Goal: Task Accomplishment & Management: Use online tool/utility

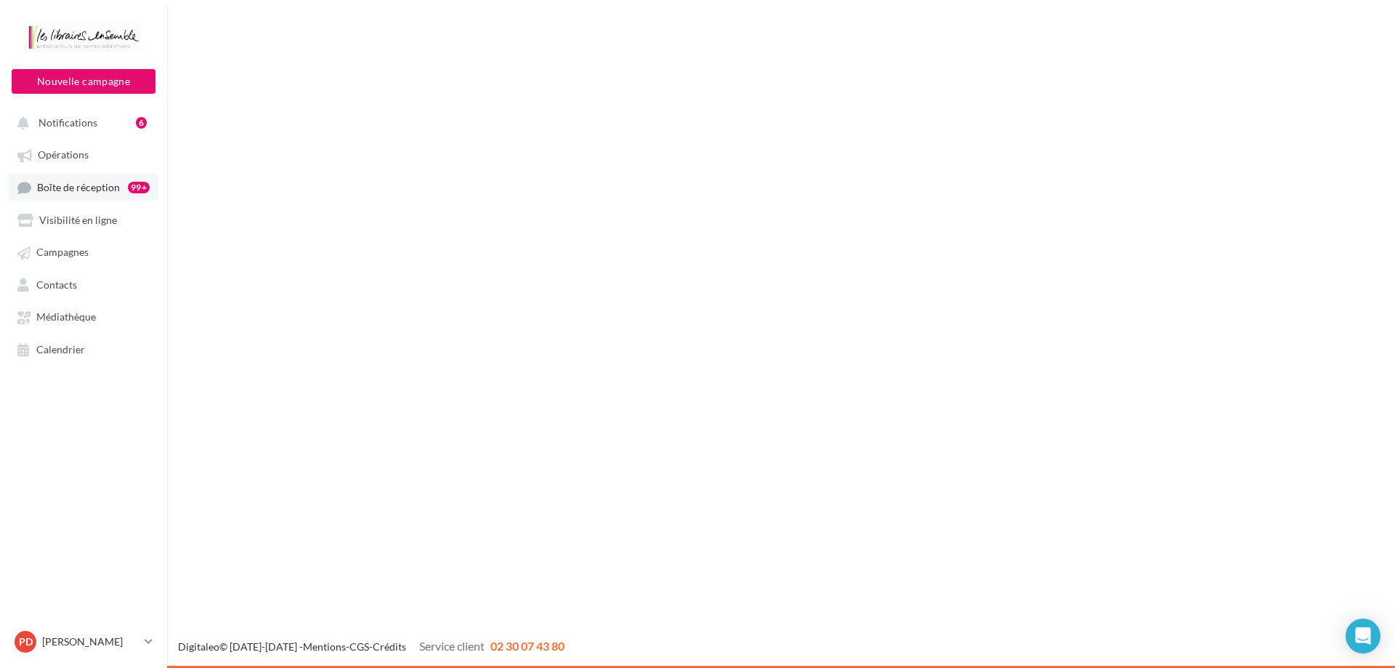
click at [92, 188] on span "Boîte de réception" at bounding box center [78, 187] width 83 height 12
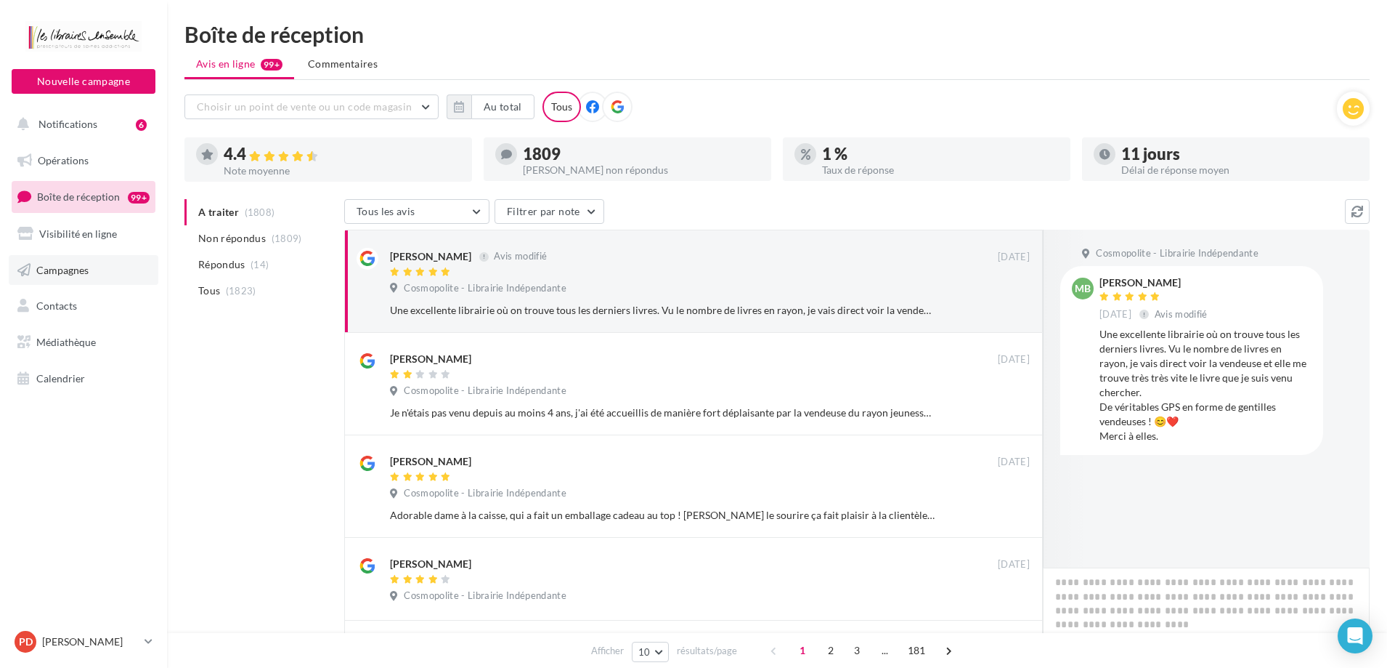
click at [73, 277] on link "Campagnes" at bounding box center [84, 270] width 150 height 31
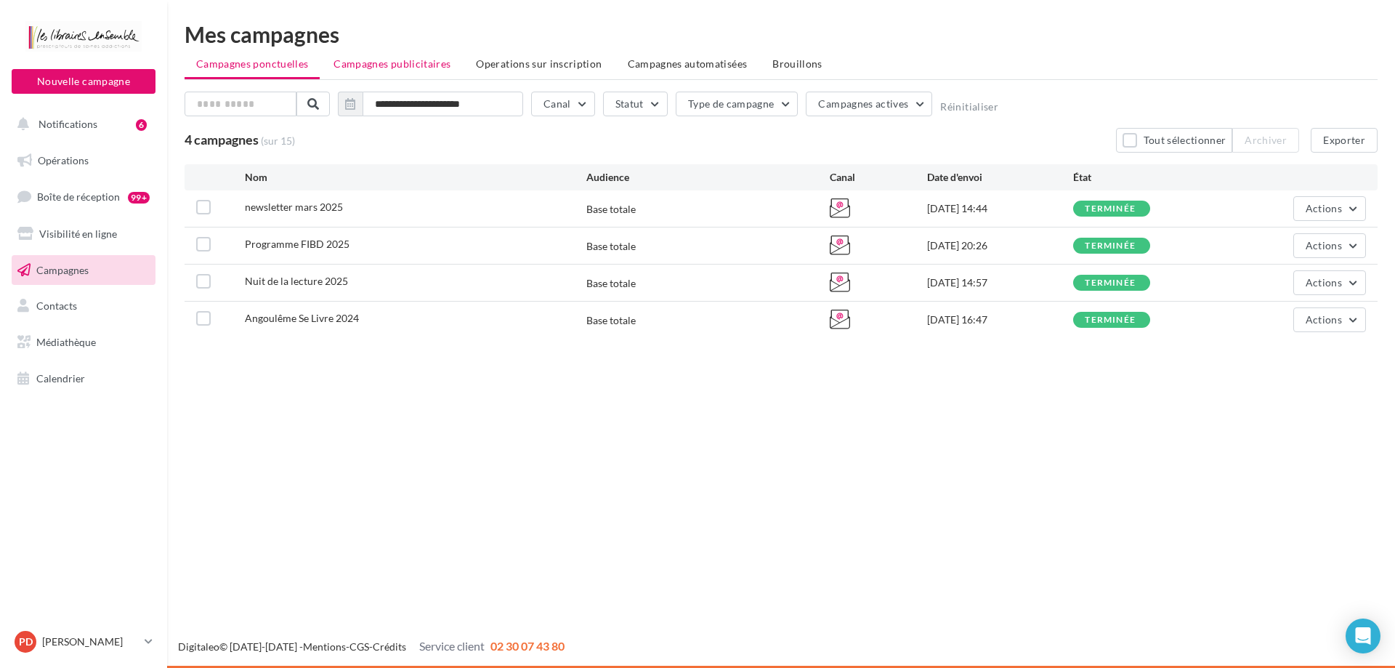
click at [397, 61] on span "Campagnes publicitaires" at bounding box center [391, 63] width 117 height 12
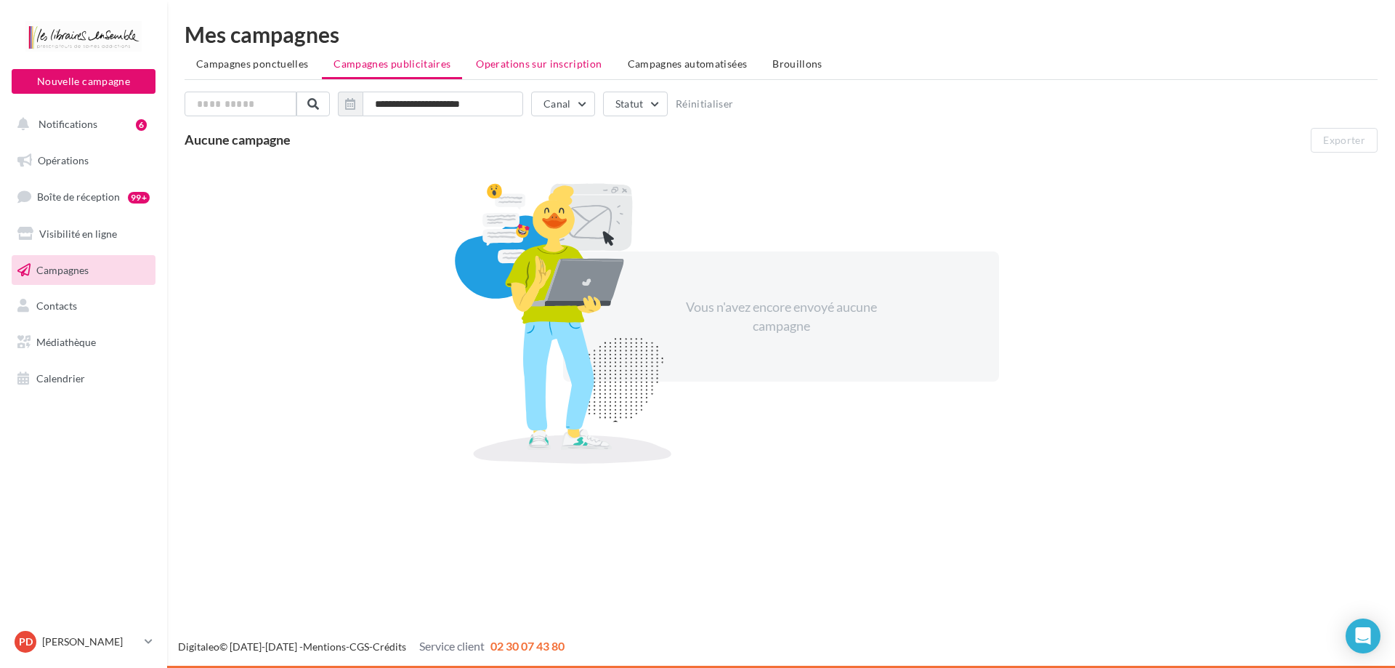
click at [519, 58] on span "Operations sur inscription" at bounding box center [539, 63] width 126 height 12
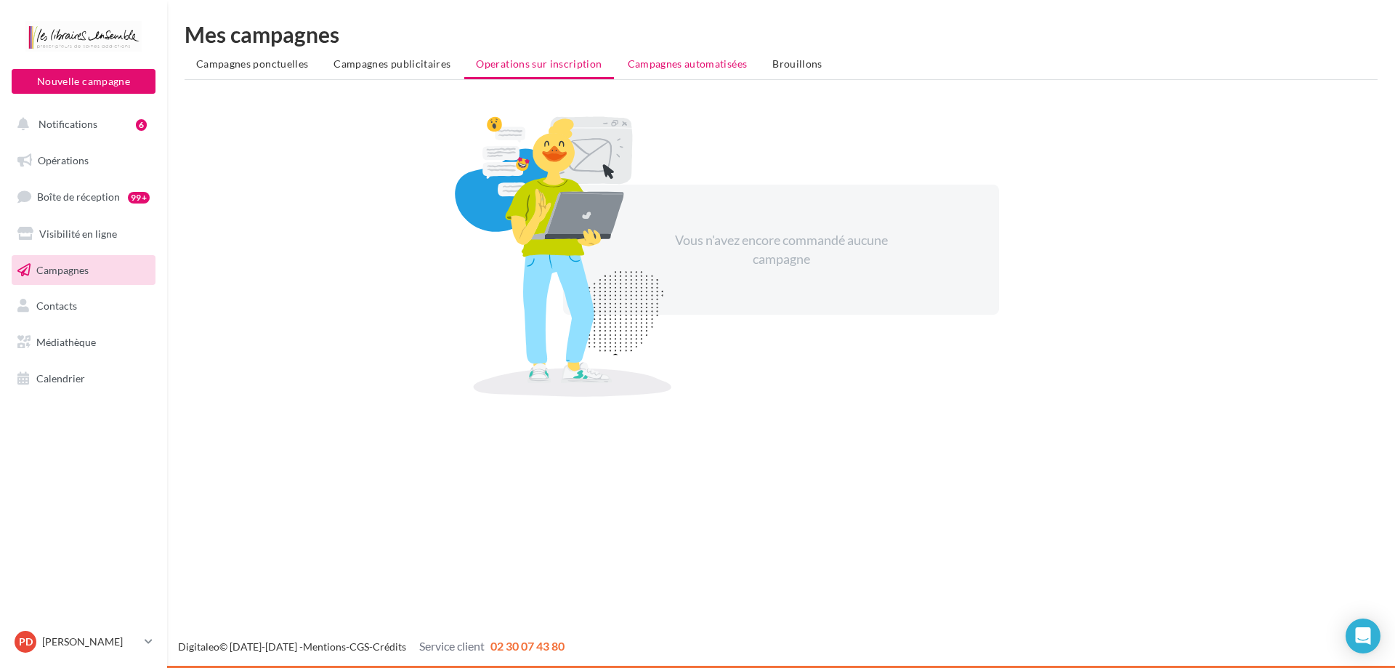
click at [688, 65] on span "Campagnes automatisées" at bounding box center [688, 63] width 120 height 12
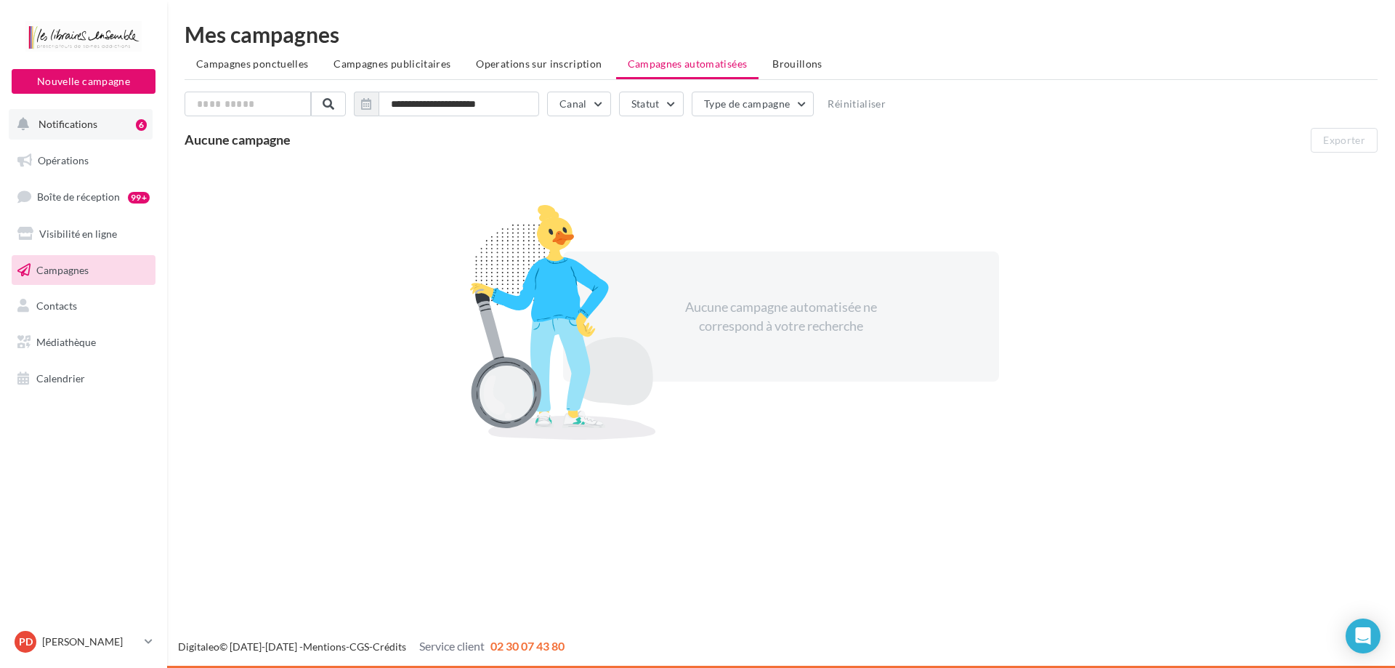
click at [70, 131] on button "Notifications 6" at bounding box center [81, 124] width 144 height 31
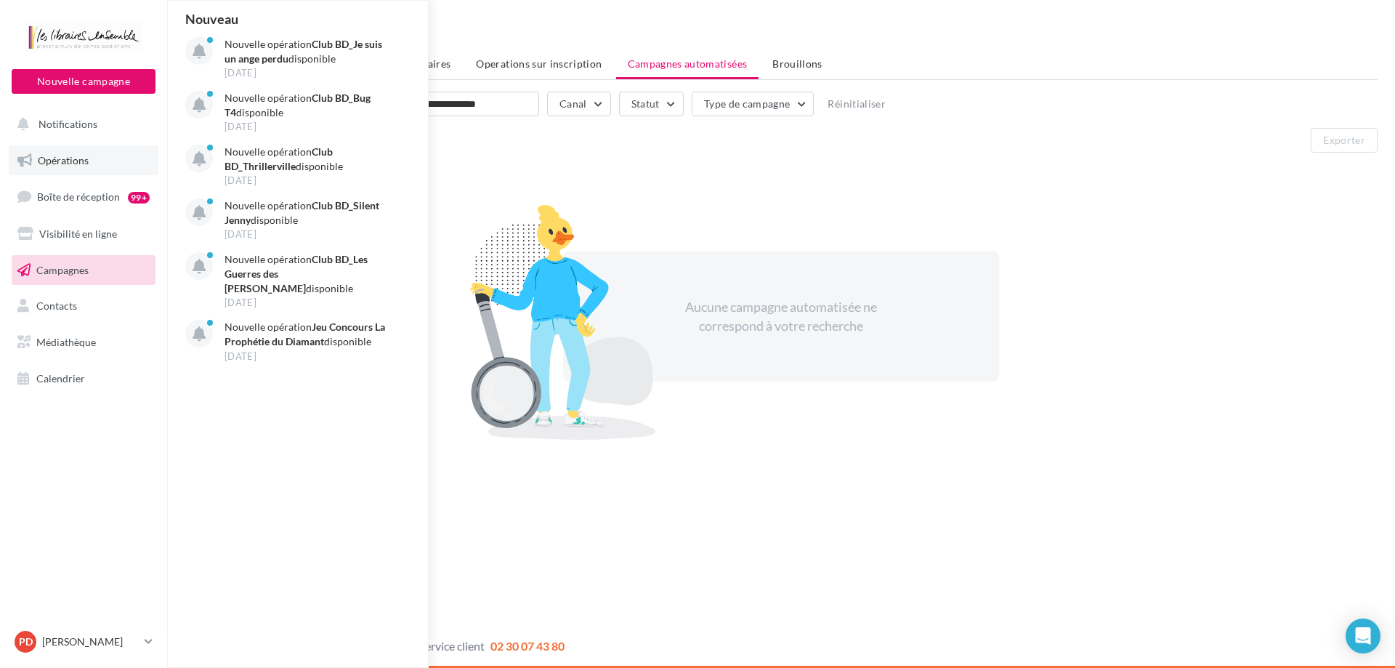
click at [63, 162] on span "Opérations" at bounding box center [63, 160] width 51 height 12
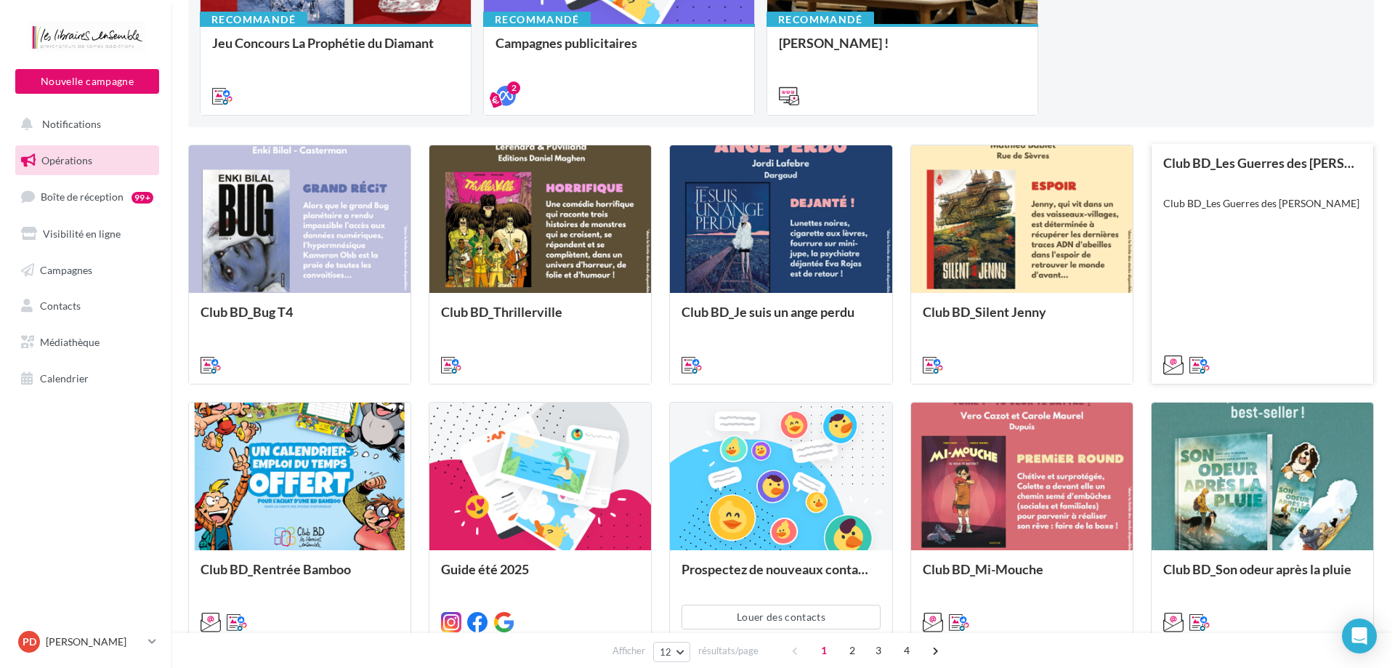
scroll to position [363, 0]
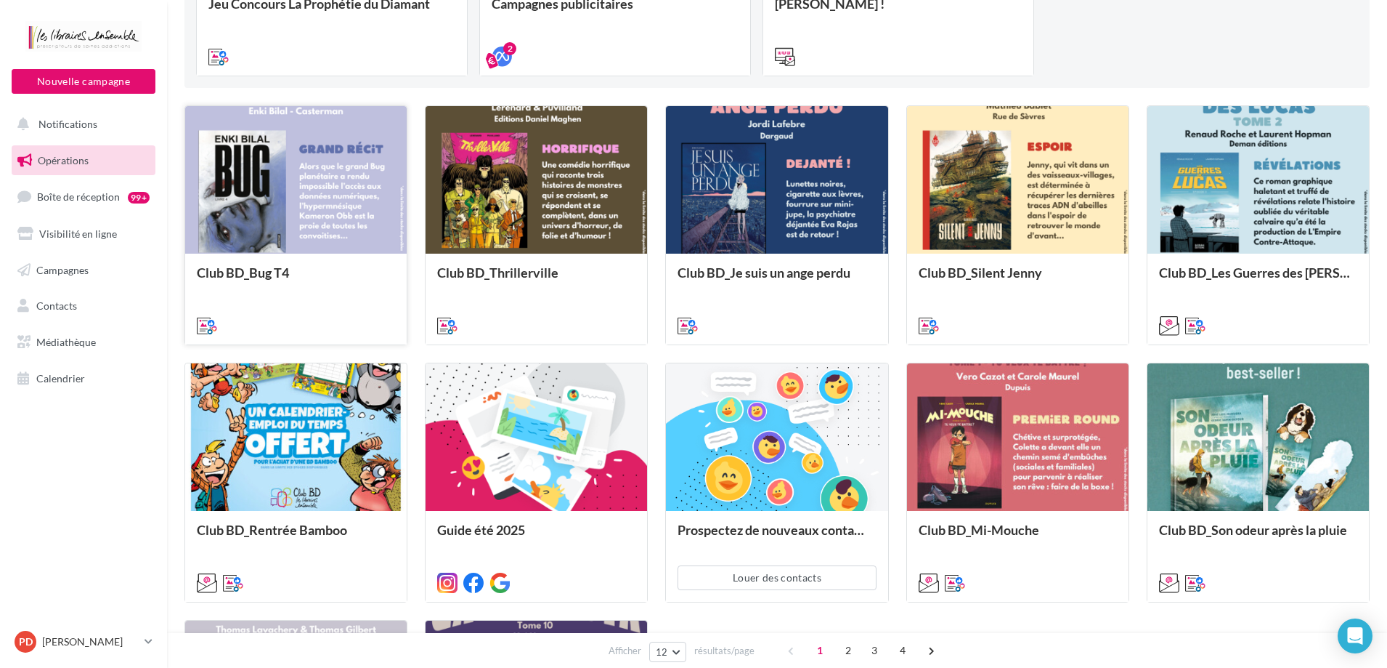
click at [322, 197] on div at bounding box center [296, 180] width 222 height 149
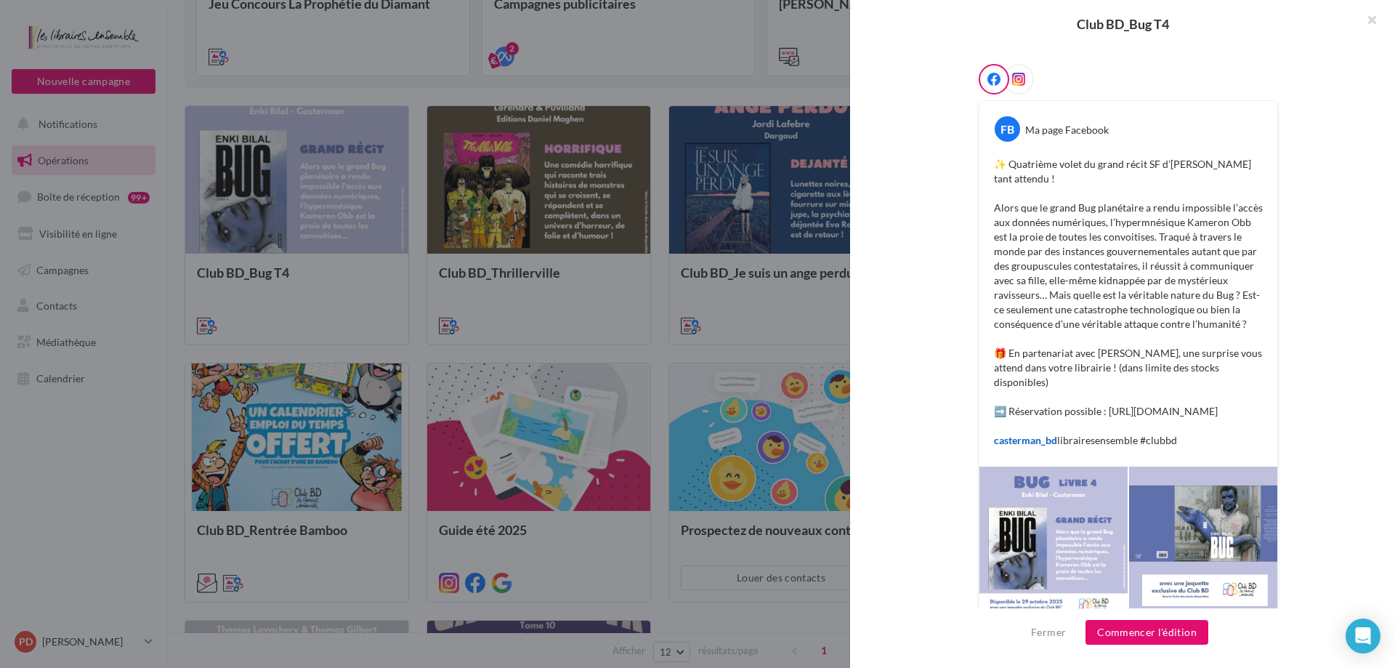
scroll to position [233, 0]
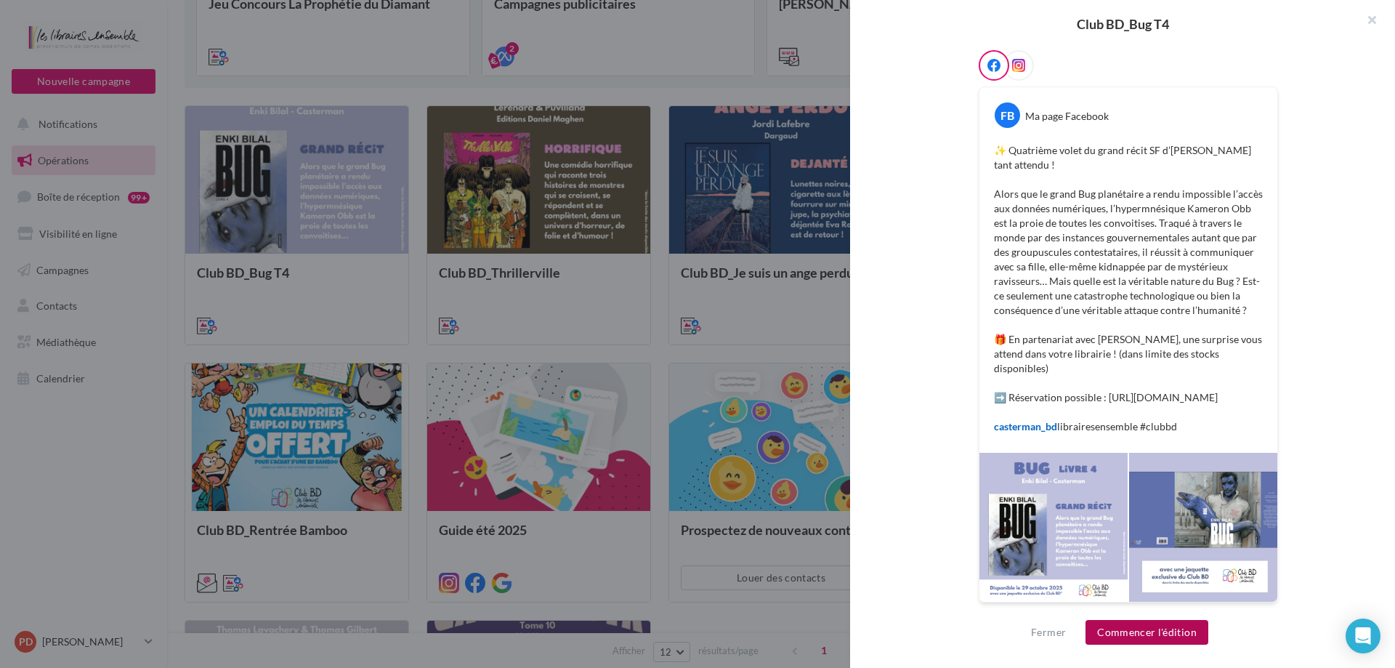
click at [1185, 636] on button "Commencer l'édition" at bounding box center [1146, 632] width 123 height 25
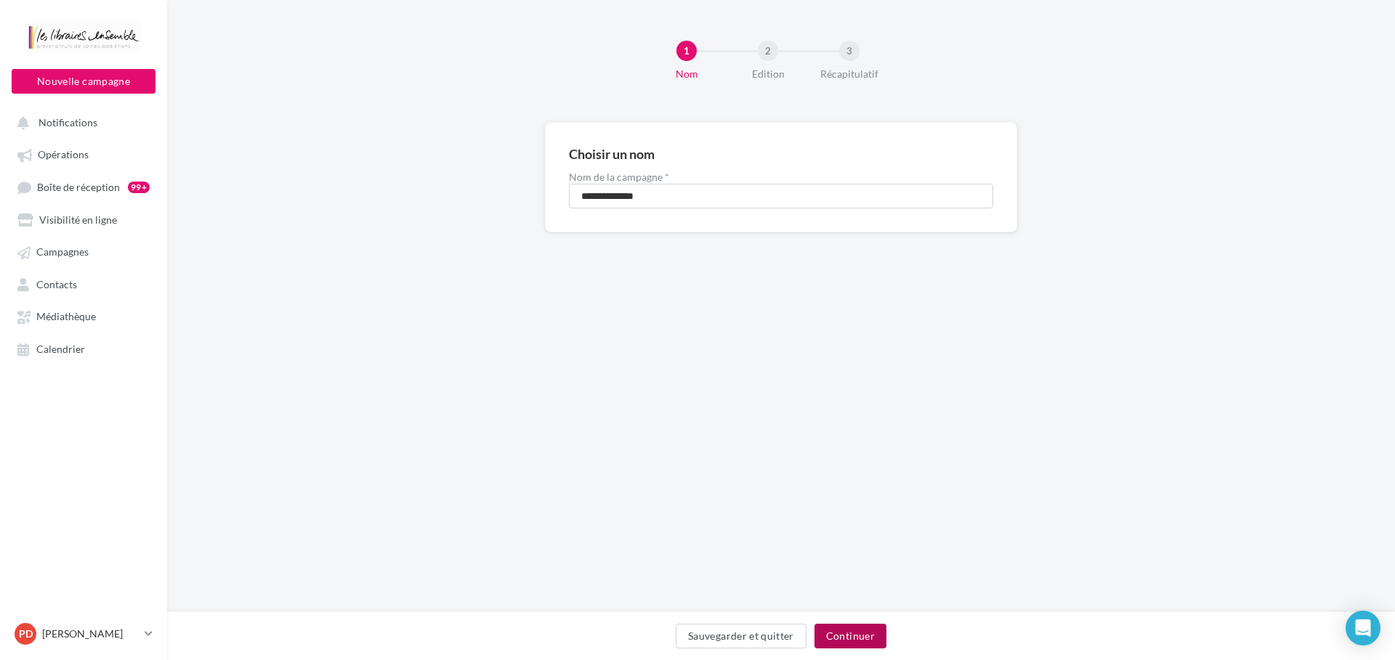
click at [862, 639] on button "Continuer" at bounding box center [850, 636] width 72 height 25
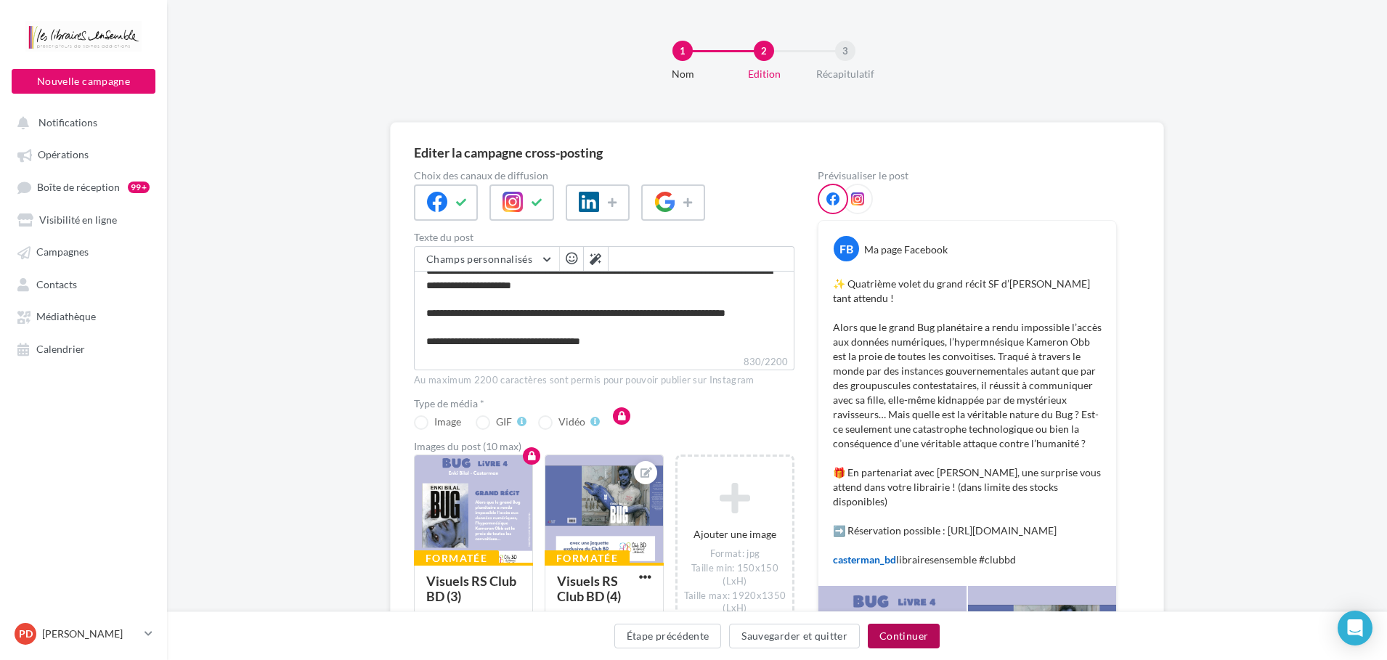
click at [917, 629] on button "Continuer" at bounding box center [904, 636] width 72 height 25
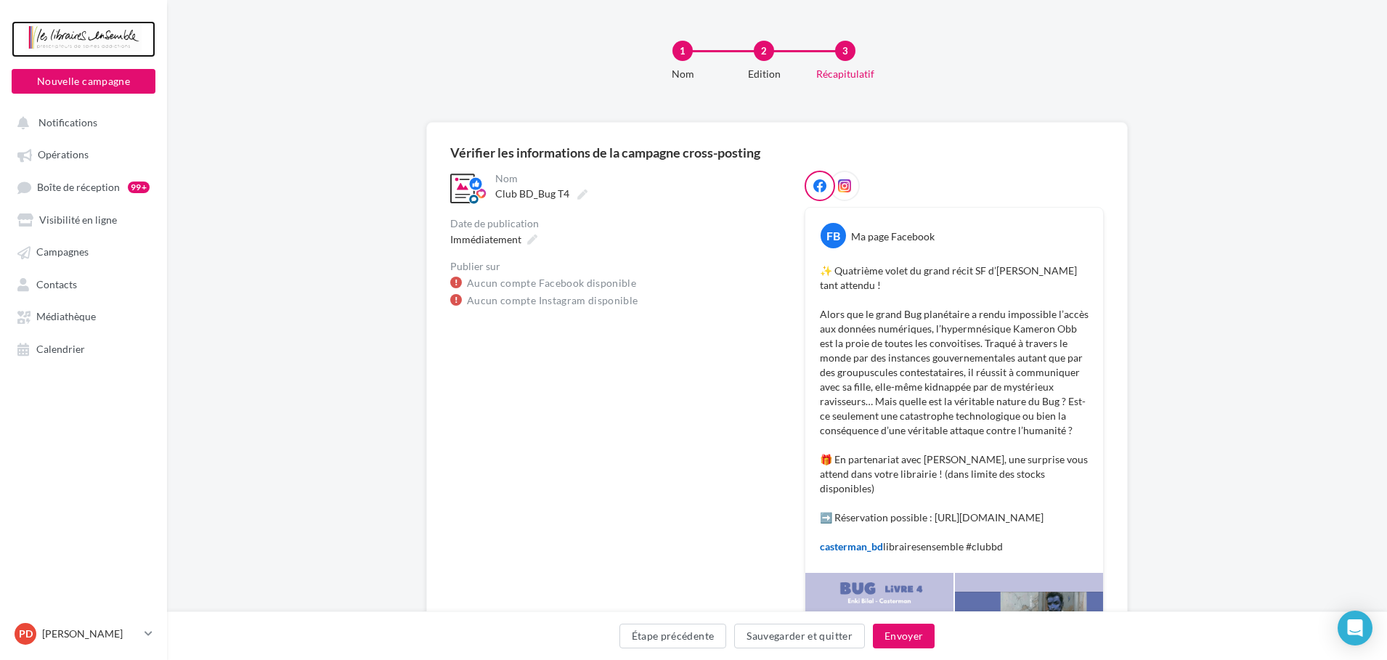
click at [88, 40] on div at bounding box center [83, 39] width 116 height 36
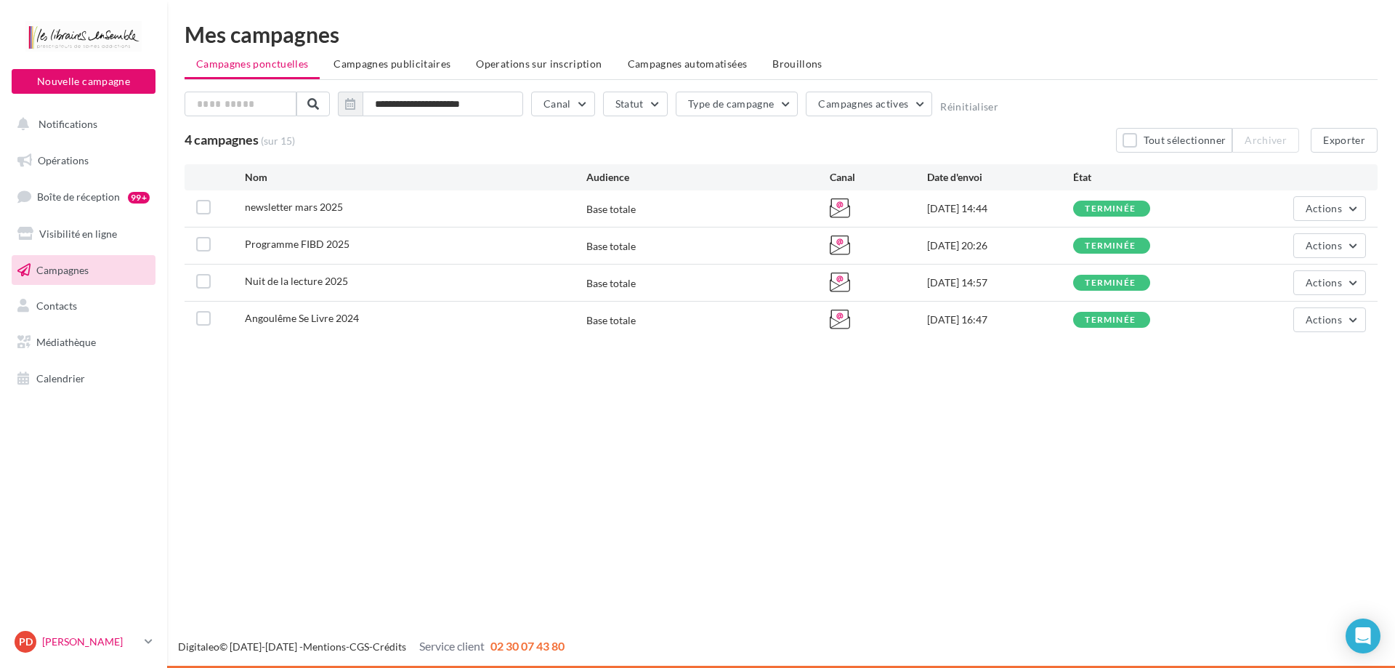
click at [118, 643] on p "[PERSON_NAME]" at bounding box center [90, 641] width 97 height 15
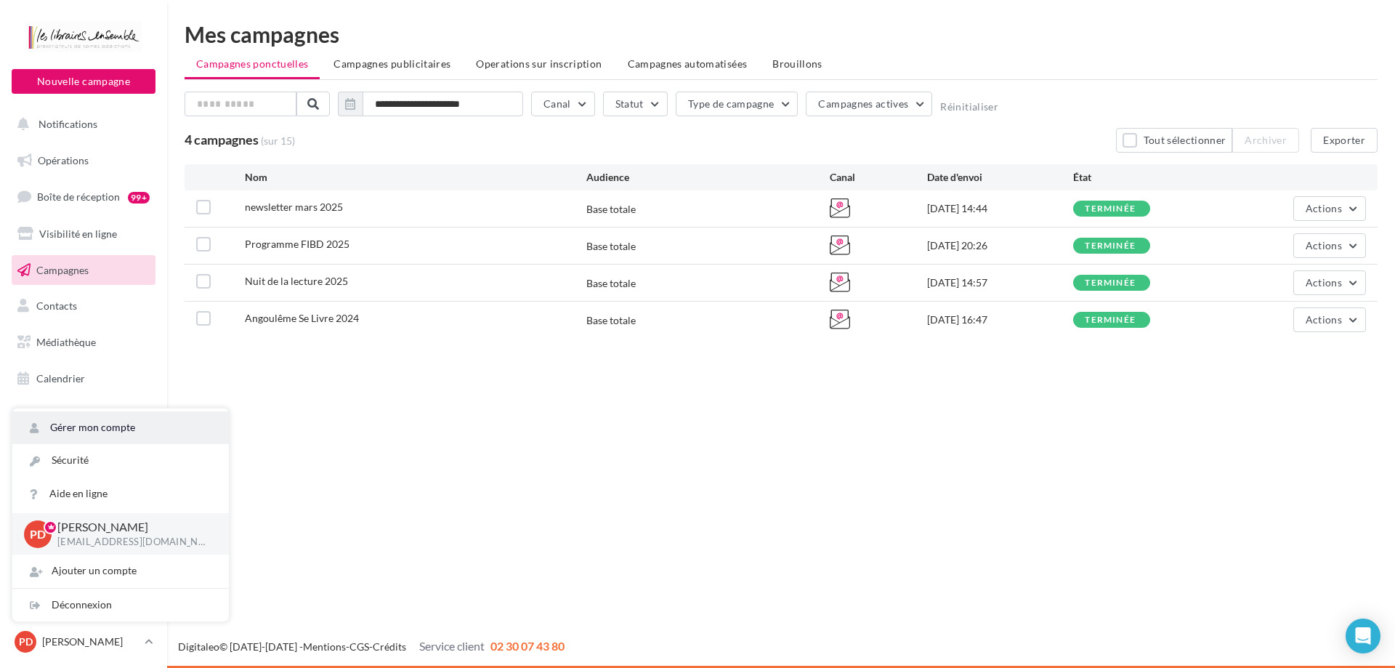
click at [129, 431] on link "Gérer mon compte" at bounding box center [120, 427] width 216 height 33
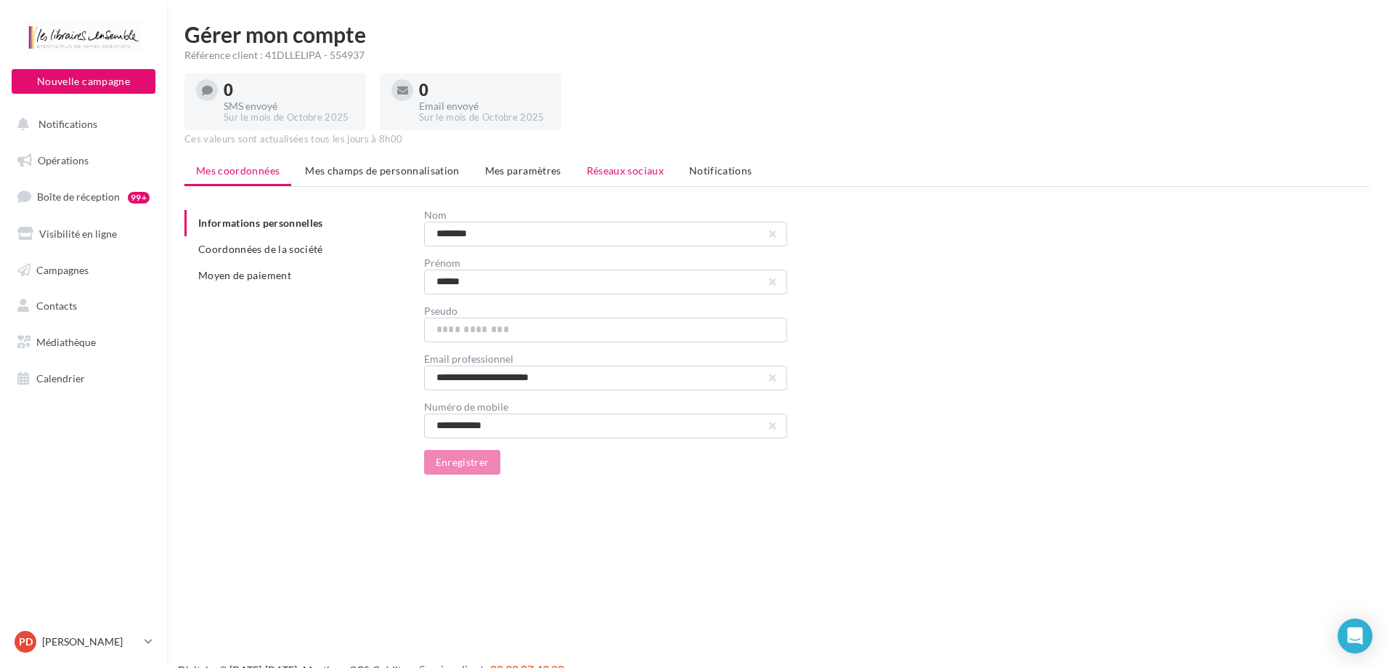
click at [630, 174] on span "Réseaux sociaux" at bounding box center [625, 170] width 77 height 12
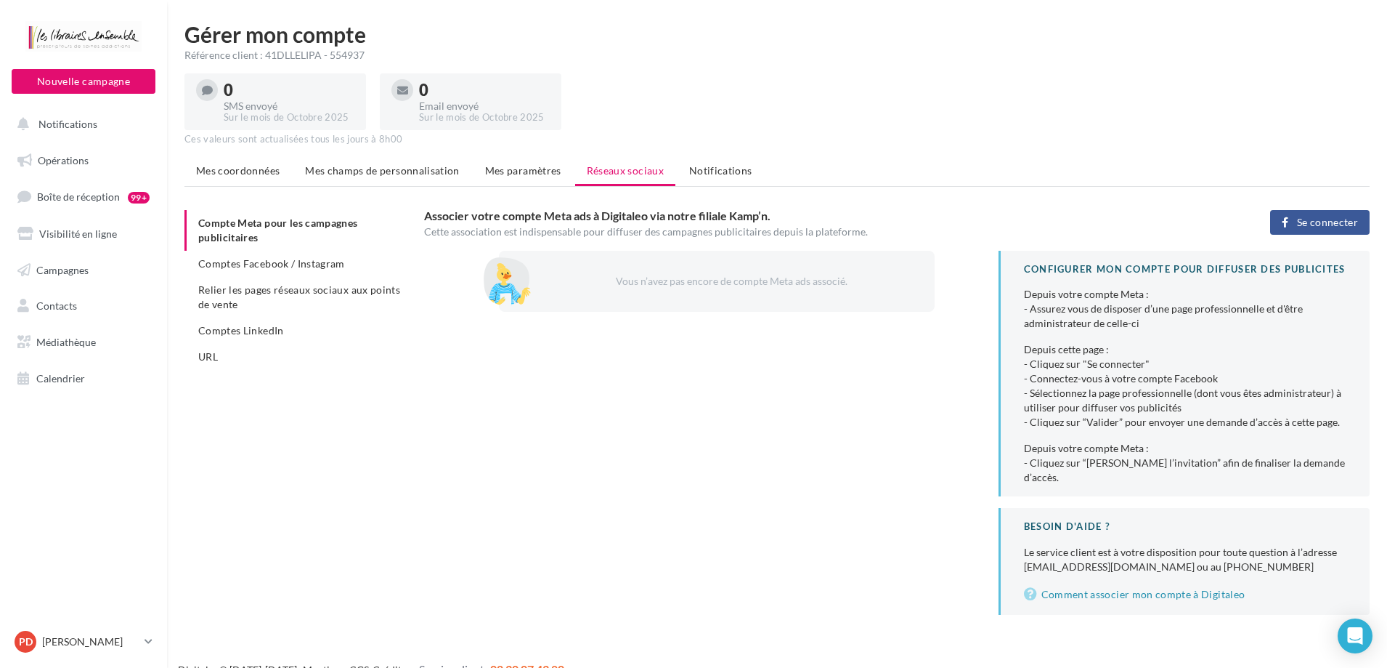
click at [1317, 216] on span "Se connecter" at bounding box center [1327, 222] width 61 height 12
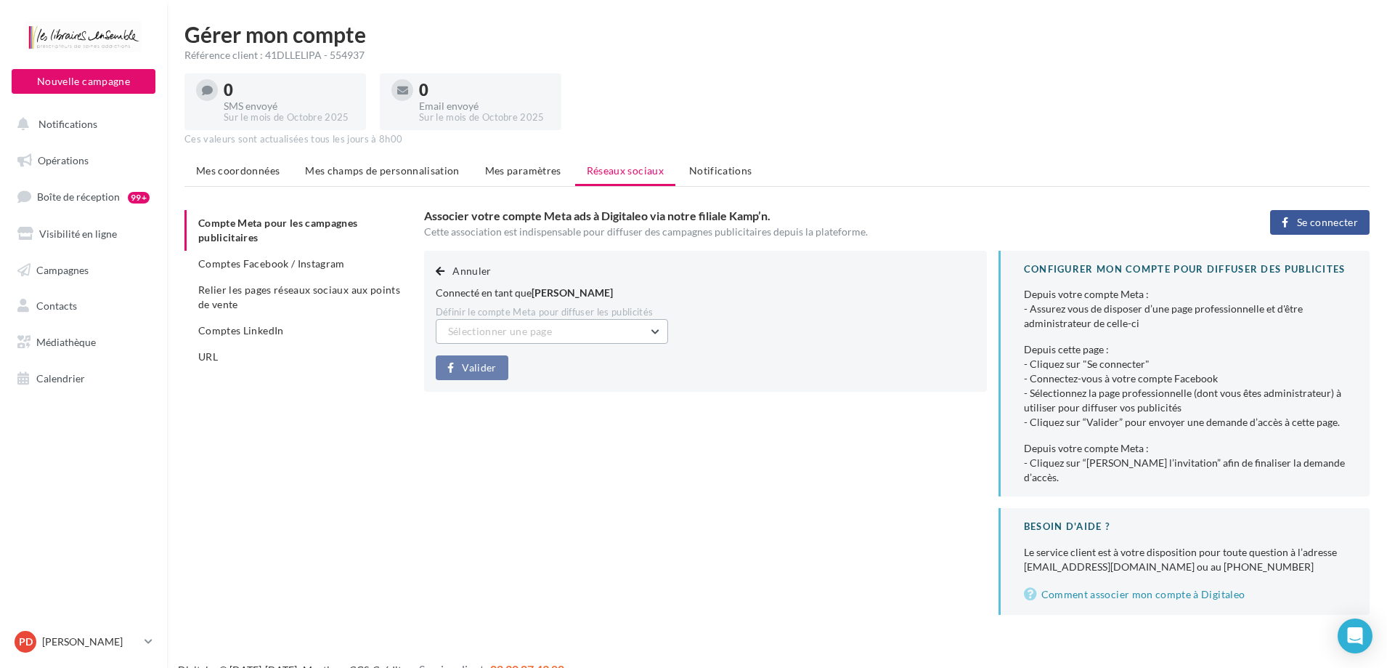
click at [655, 336] on button "Sélectionner une page" at bounding box center [552, 331] width 232 height 25
click at [632, 398] on button "Cosmopolite Angoulême (Admin)" at bounding box center [552, 406] width 232 height 38
click at [490, 372] on span "Valider" at bounding box center [479, 368] width 34 height 12
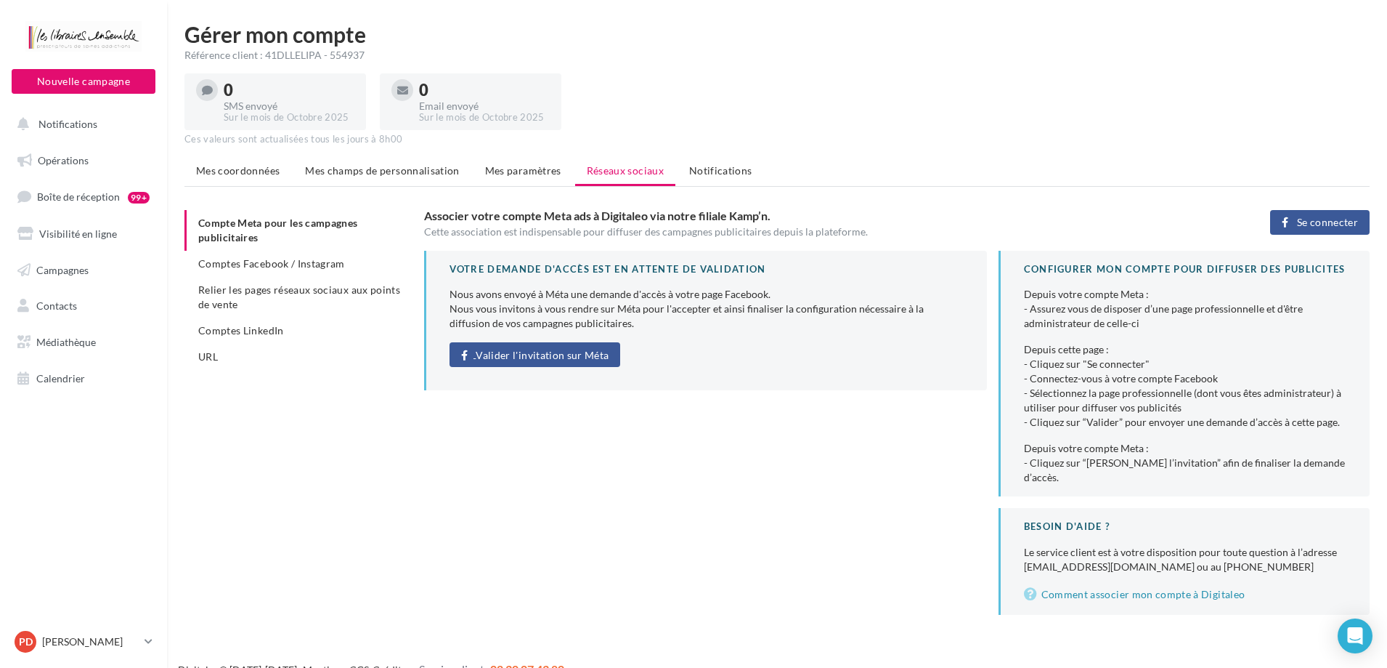
click at [560, 363] on link "Valider l'invitation sur Méta" at bounding box center [535, 354] width 171 height 25
click at [65, 174] on link "Opérations" at bounding box center [84, 160] width 150 height 31
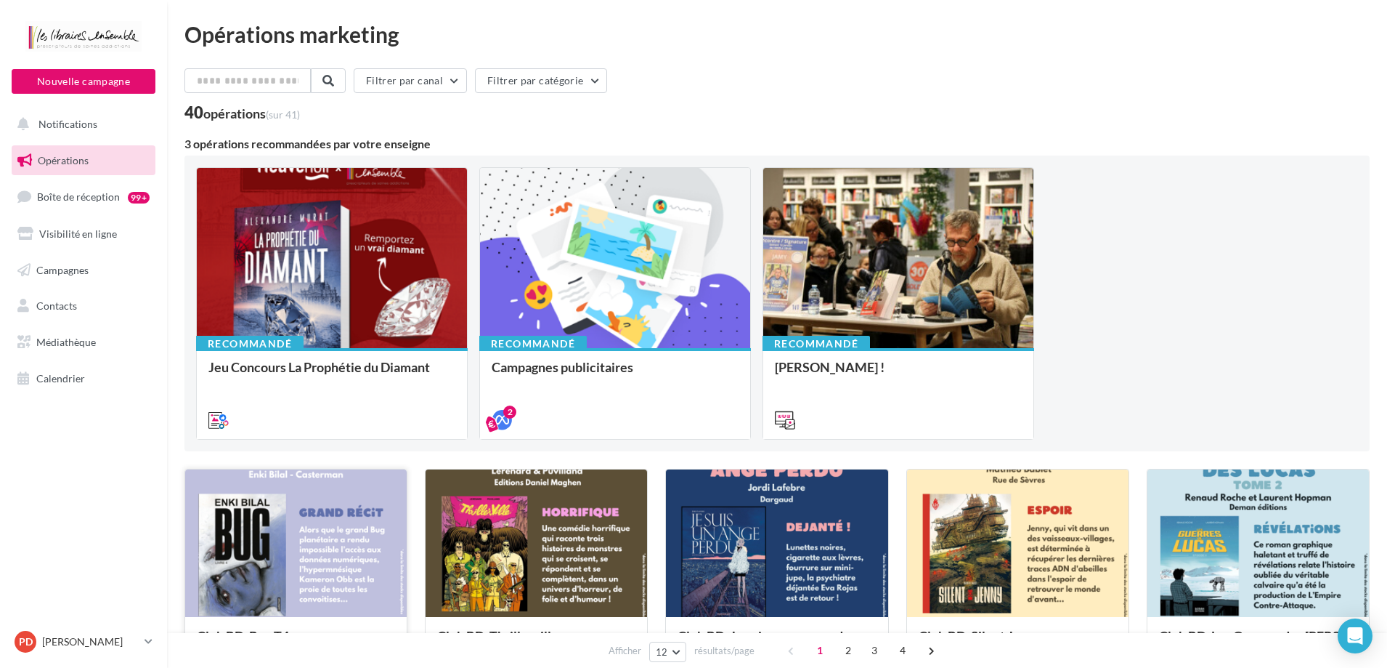
click at [352, 494] on div at bounding box center [296, 543] width 222 height 149
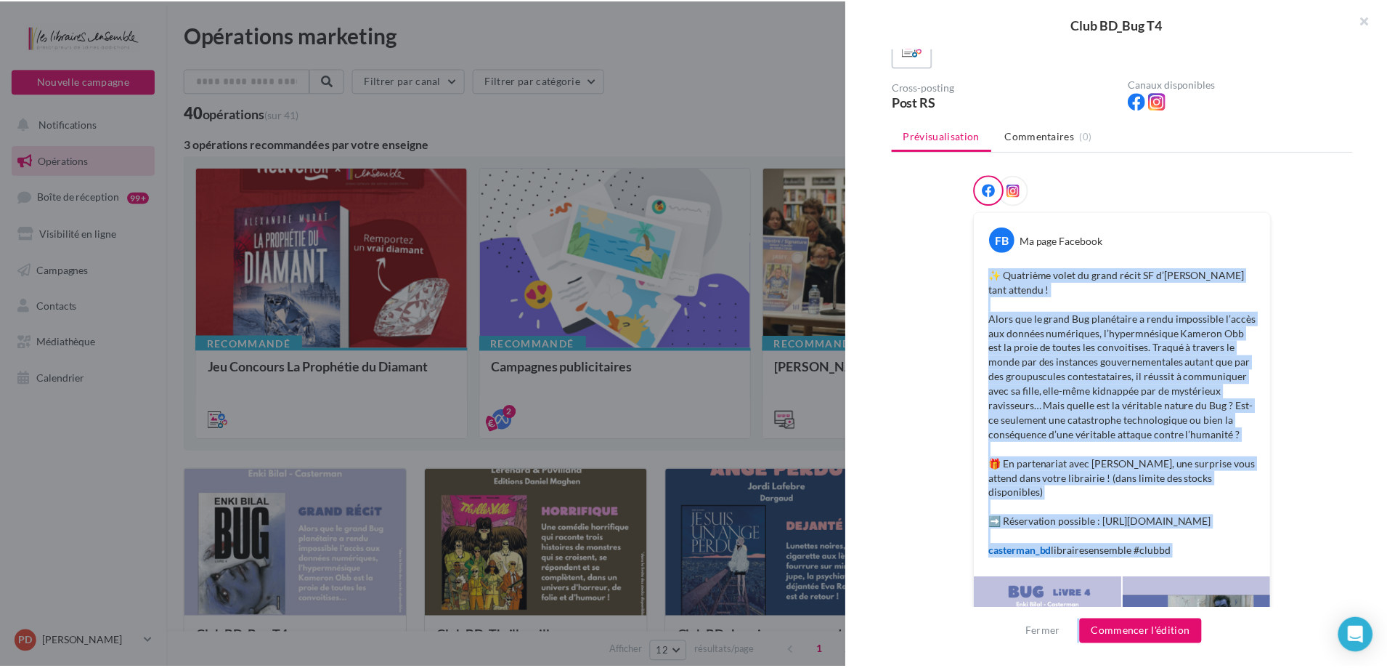
scroll to position [233, 0]
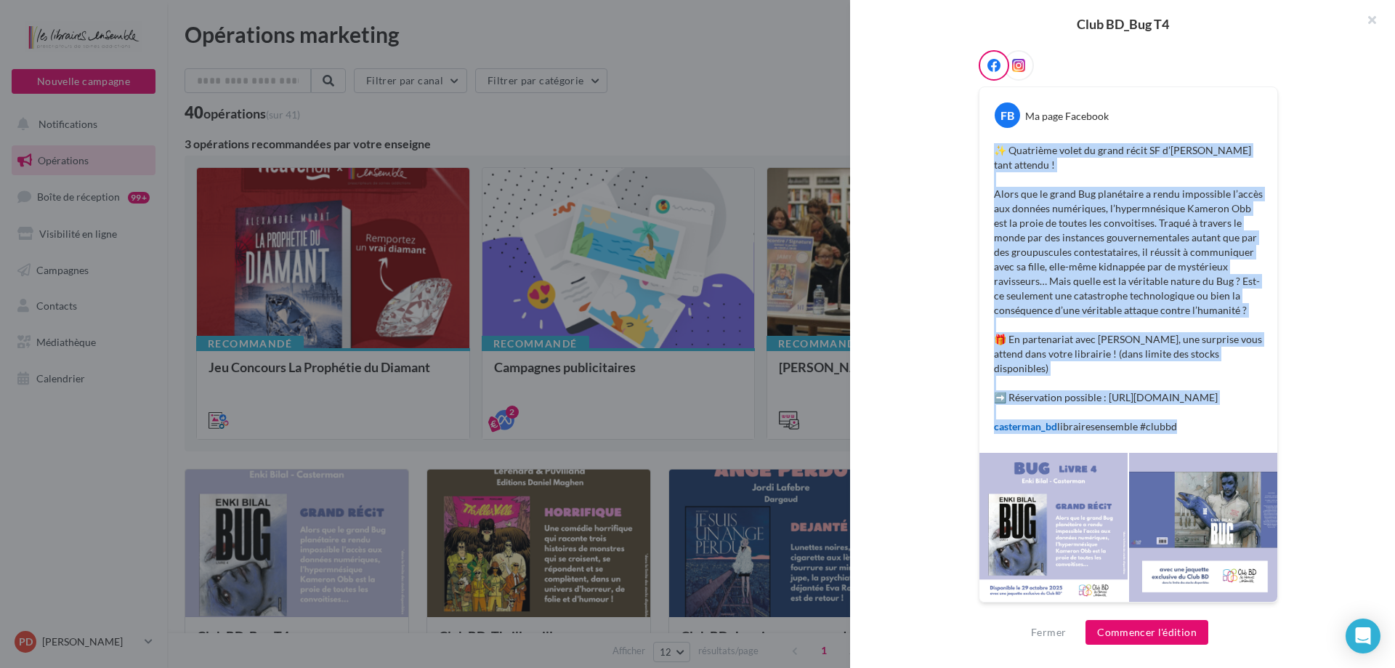
drag, startPoint x: 990, startPoint y: 383, endPoint x: 1206, endPoint y: 425, distance: 219.8
click at [1206, 425] on p "✨ Quatrième volet du grand récit SF d’[PERSON_NAME] tant attendu ! Alors que le…" at bounding box center [1128, 288] width 269 height 291
copy p "✨ Quatrième volet du grand récit SF d’[PERSON_NAME] tant attendu ! Alors que le…"
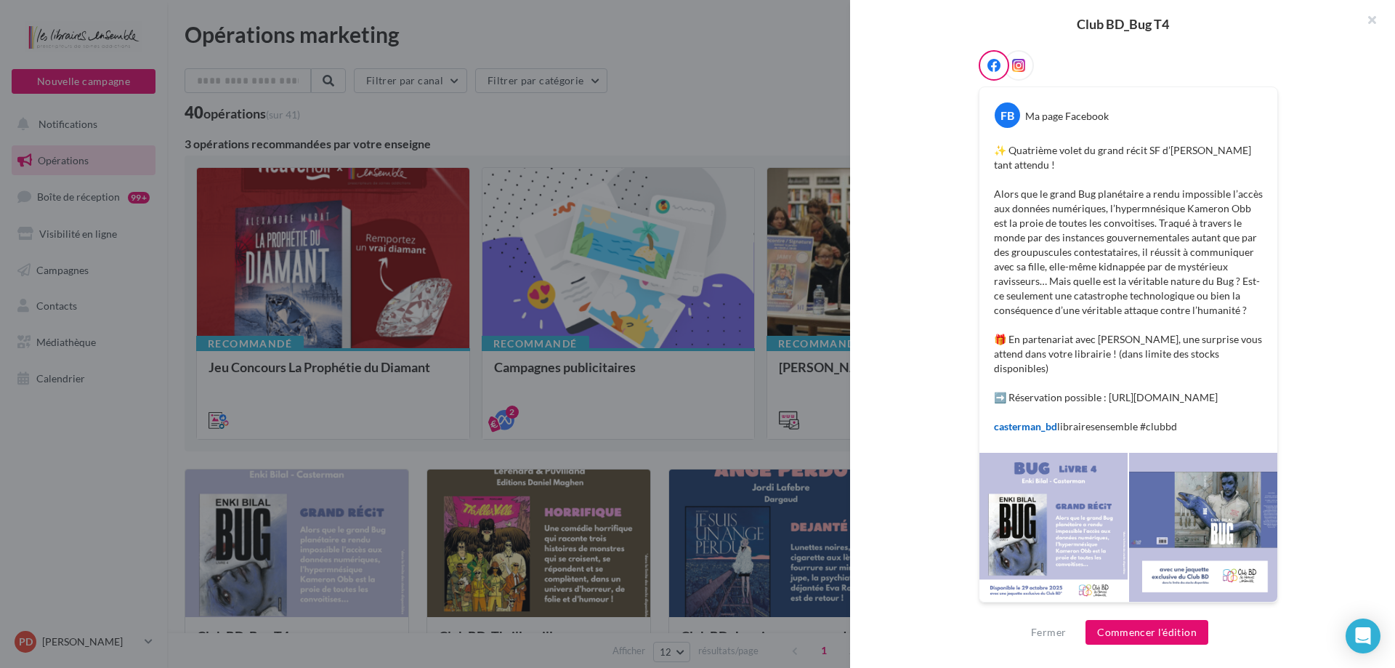
click at [697, 120] on div at bounding box center [697, 334] width 1395 height 668
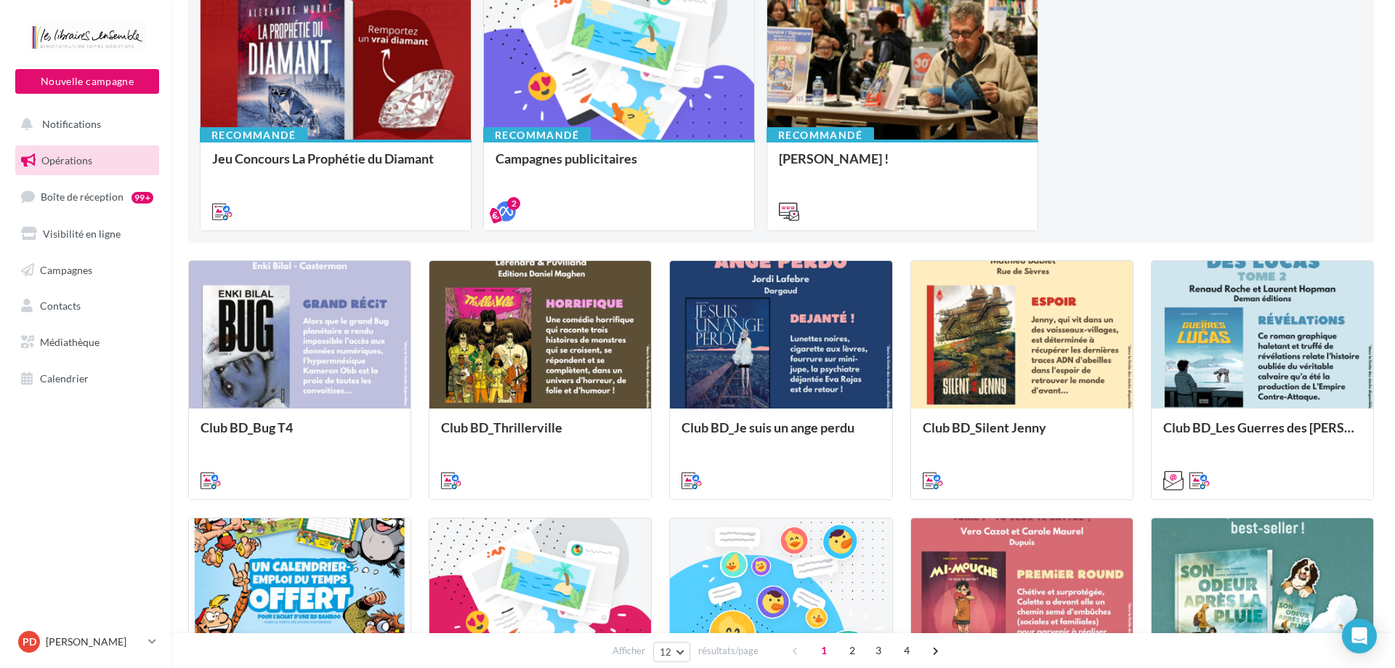
scroll to position [218, 0]
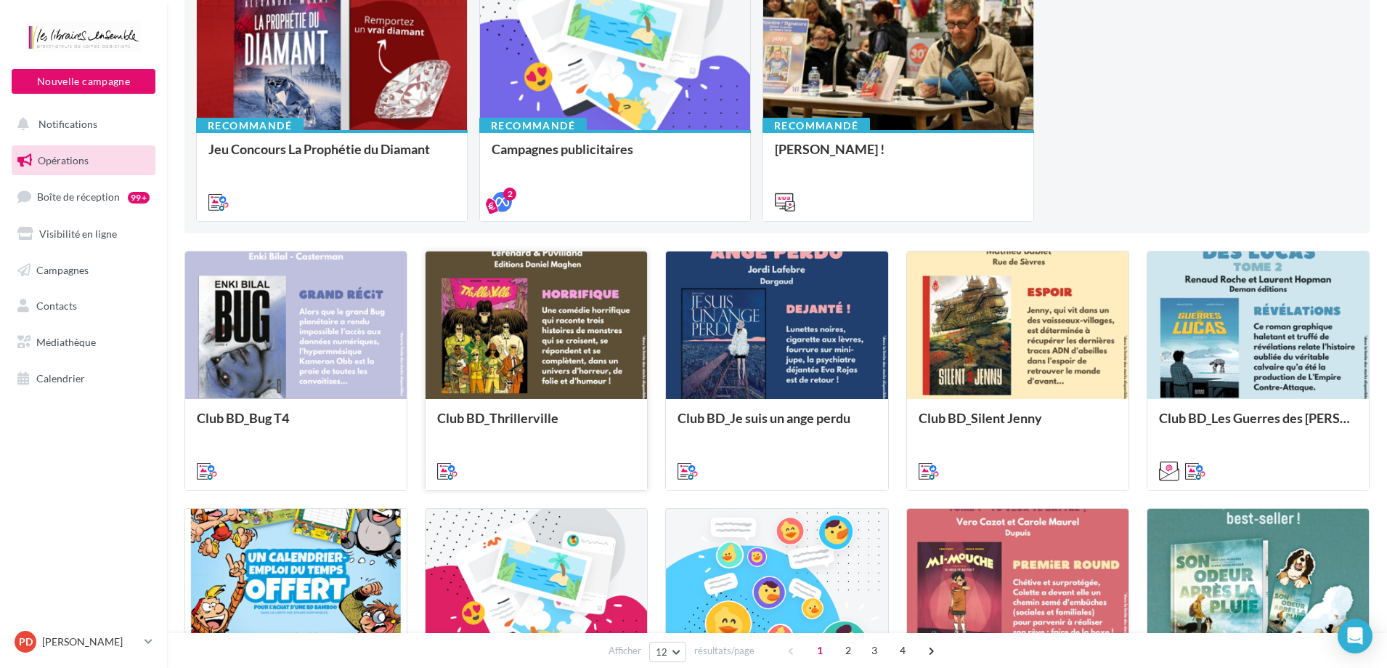
click at [508, 325] on div at bounding box center [537, 325] width 222 height 149
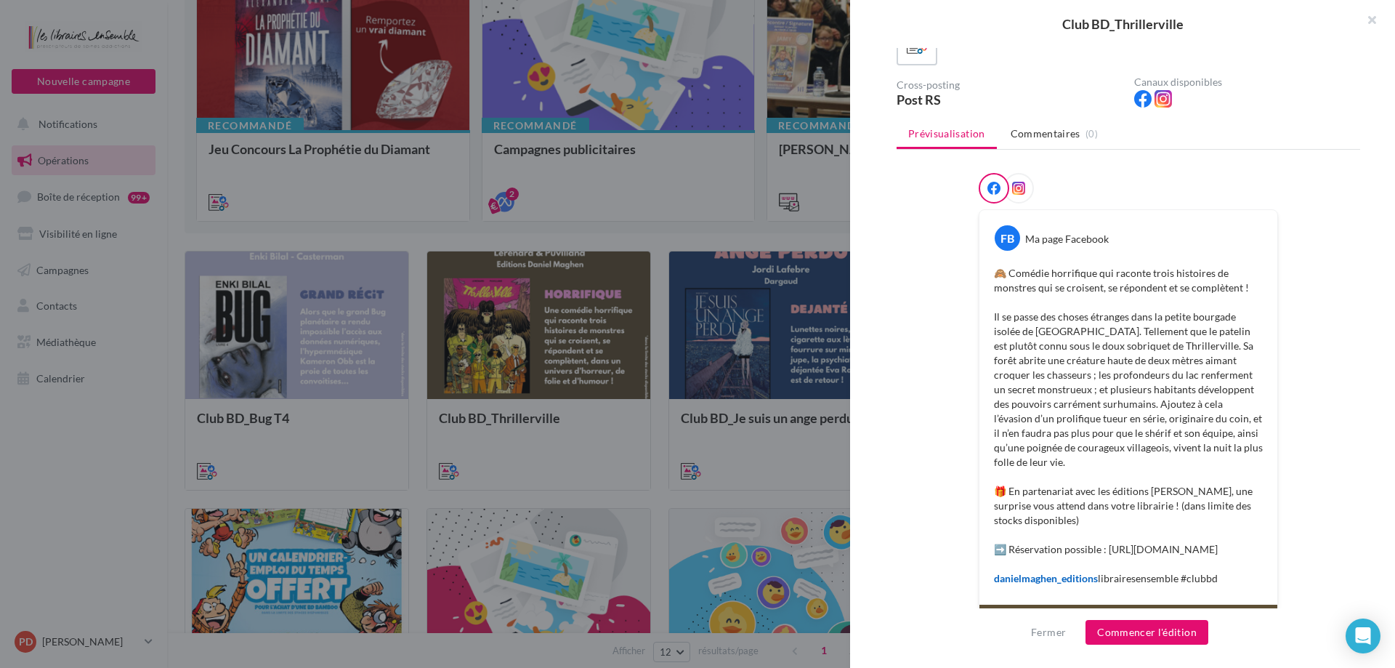
scroll to position [145, 0]
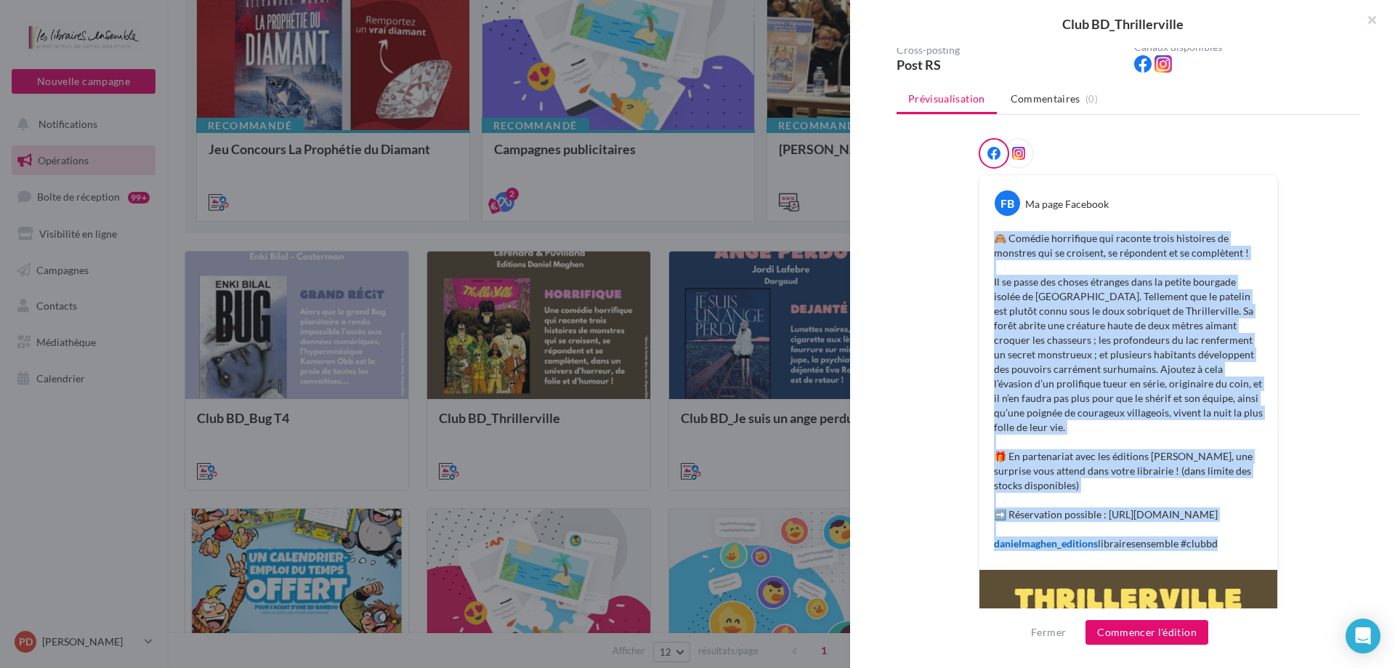
drag, startPoint x: 990, startPoint y: 235, endPoint x: 1255, endPoint y: 543, distance: 405.9
click at [1253, 545] on p "🙈 Comédie horrifique qui raconte trois histoires de monstres qui se croisent, s…" at bounding box center [1128, 391] width 269 height 320
copy p "🙈 Comédie horrifique qui raconte trois histoires de monstres qui se croisent, s…"
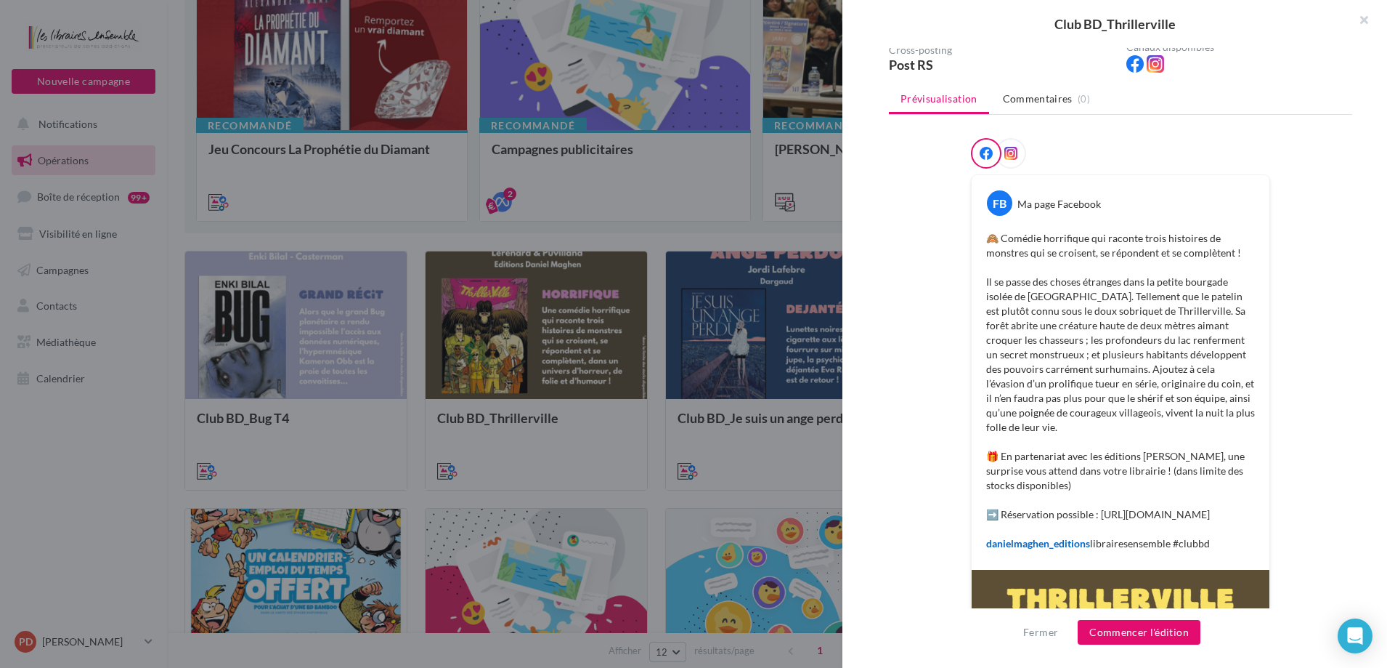
click at [660, 311] on div at bounding box center [693, 334] width 1387 height 668
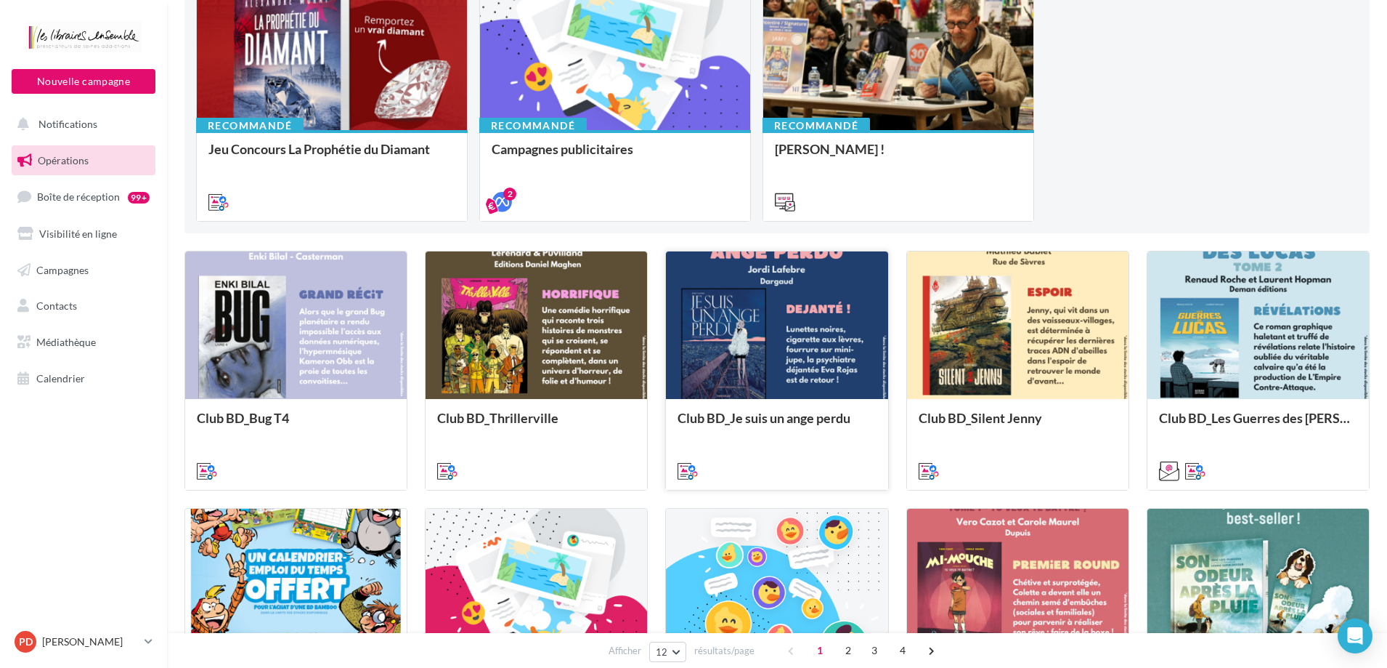
click at [817, 306] on div at bounding box center [777, 325] width 222 height 149
click at [822, 333] on div at bounding box center [777, 325] width 222 height 149
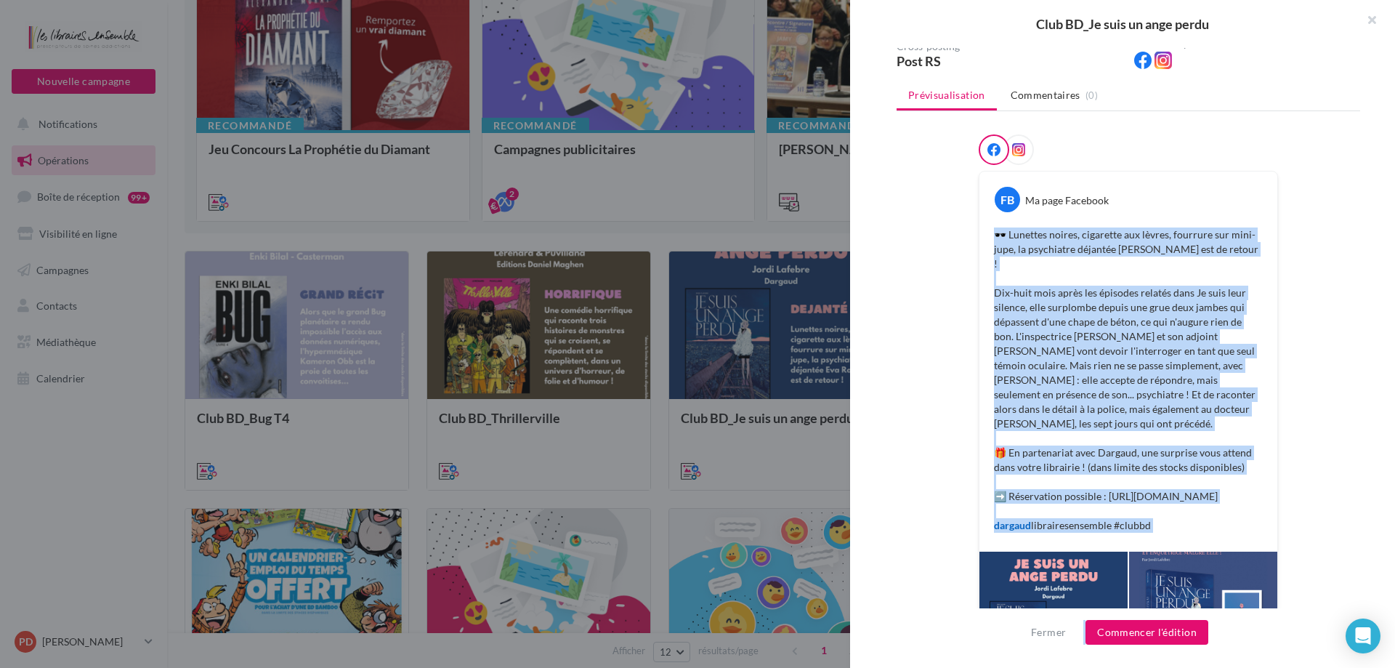
scroll to position [233, 0]
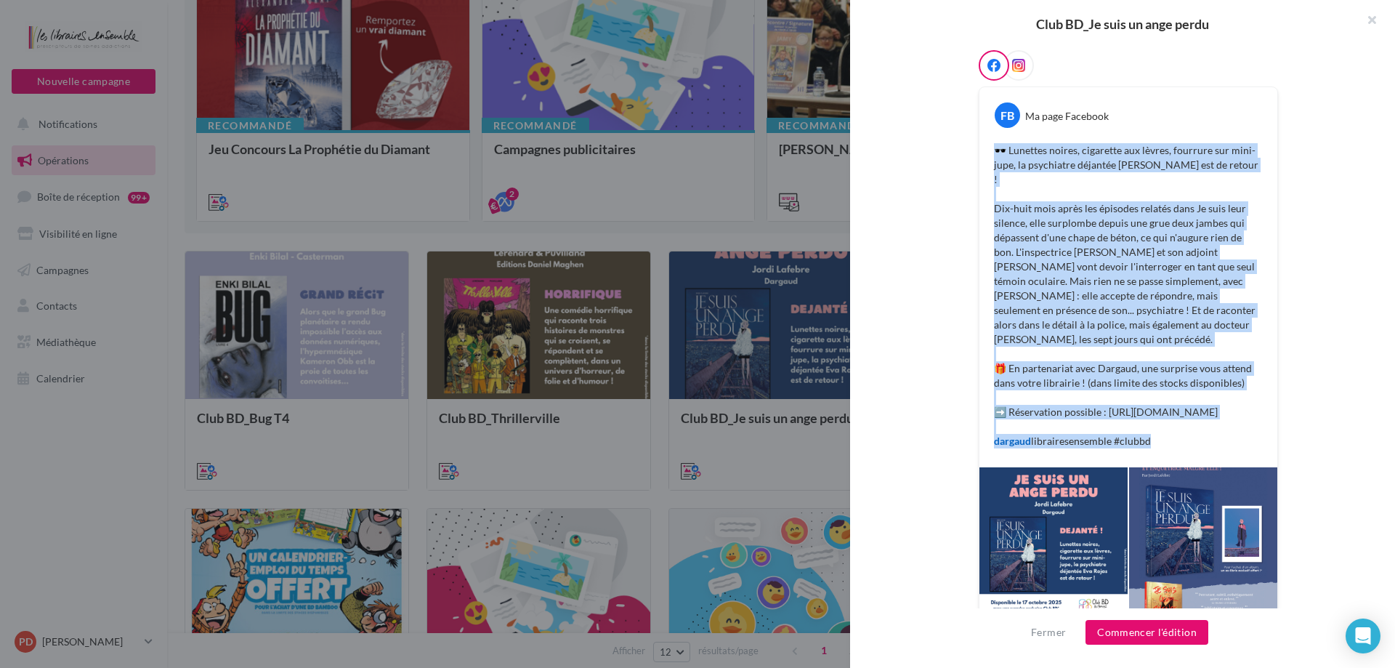
drag, startPoint x: 993, startPoint y: 381, endPoint x: 1151, endPoint y: 429, distance: 165.2
click at [1151, 429] on p "🕶️ Lunettes noires, cigarette aux lèvres, fourrure sur mini-jupe, la psychiatre…" at bounding box center [1128, 295] width 269 height 305
copy p "🕶️ Lunettes noires, cigarette aux lèvres, fourrure sur mini-jupe, la psychiatre…"
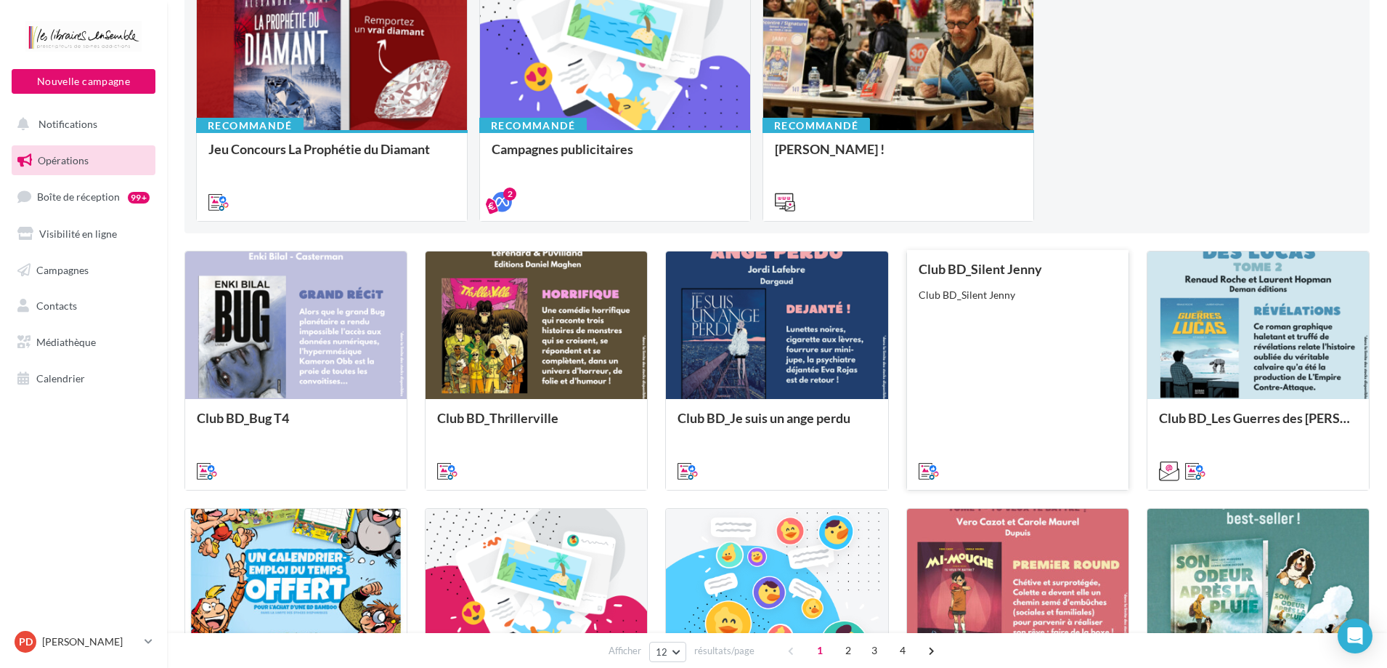
click at [1021, 313] on div "Club BD_Silent Jenny Club BD_Silent Jenny" at bounding box center [1018, 369] width 198 height 215
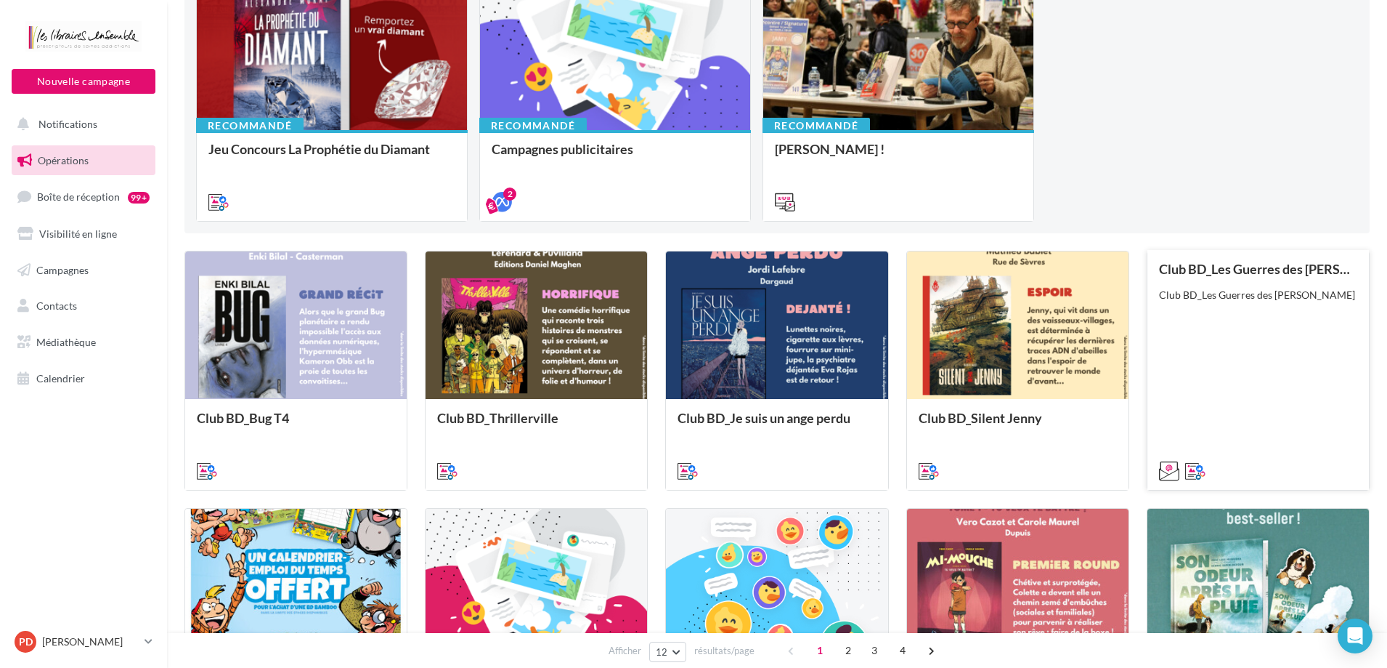
click at [1276, 349] on div "Club BD_Les Guerres des Lucas II Club BD_Les Guerres des Lucas II" at bounding box center [1258, 369] width 198 height 215
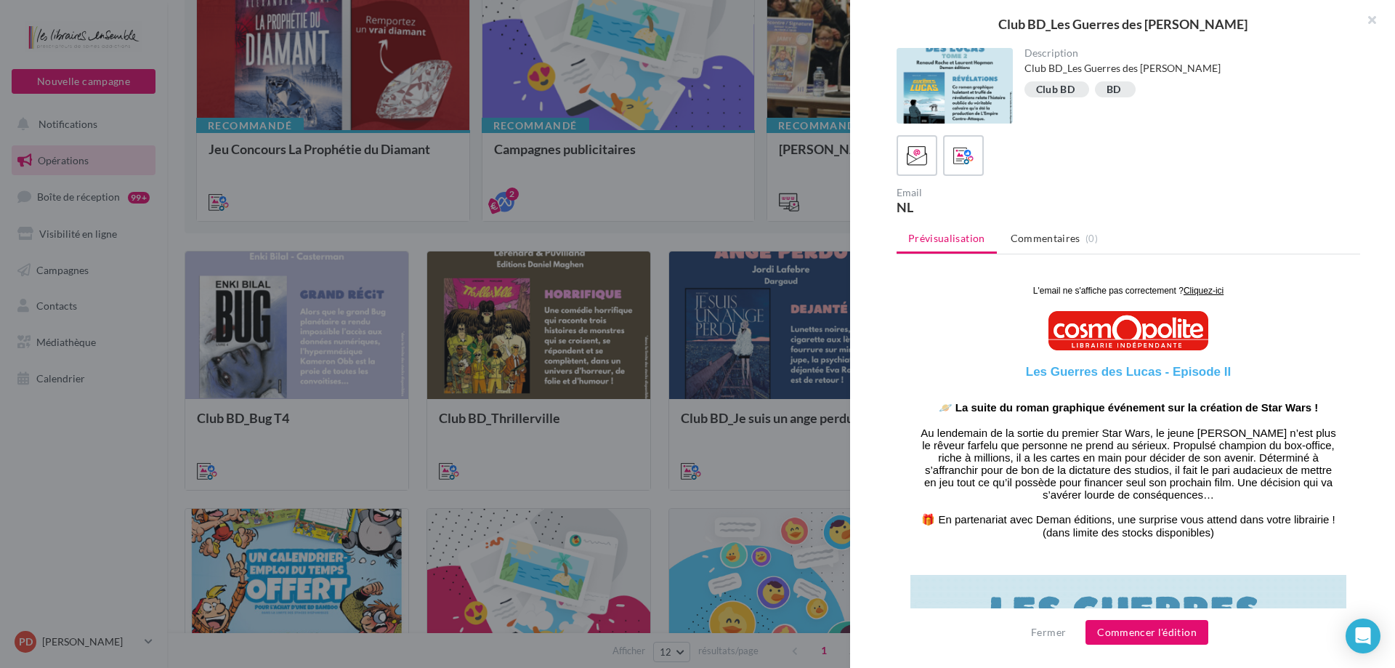
scroll to position [0, 0]
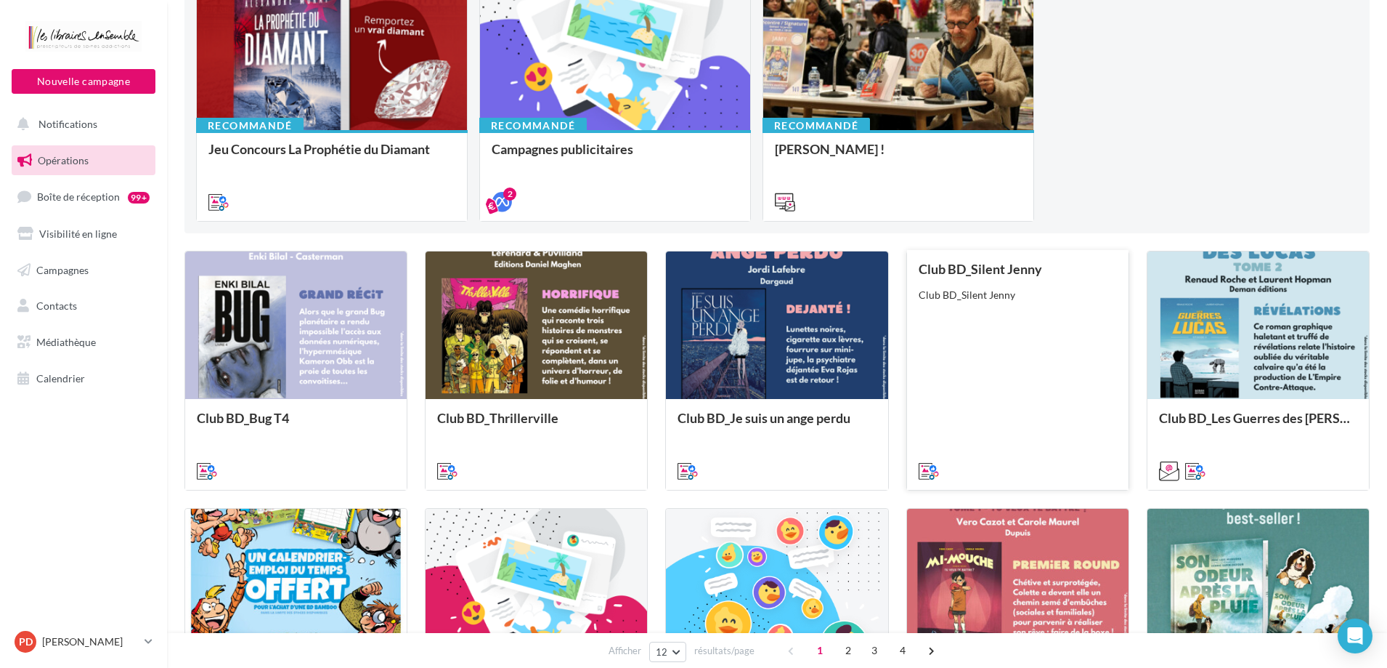
click at [1026, 353] on div "Club BD_Silent Jenny Club BD_Silent Jenny" at bounding box center [1018, 369] width 198 height 215
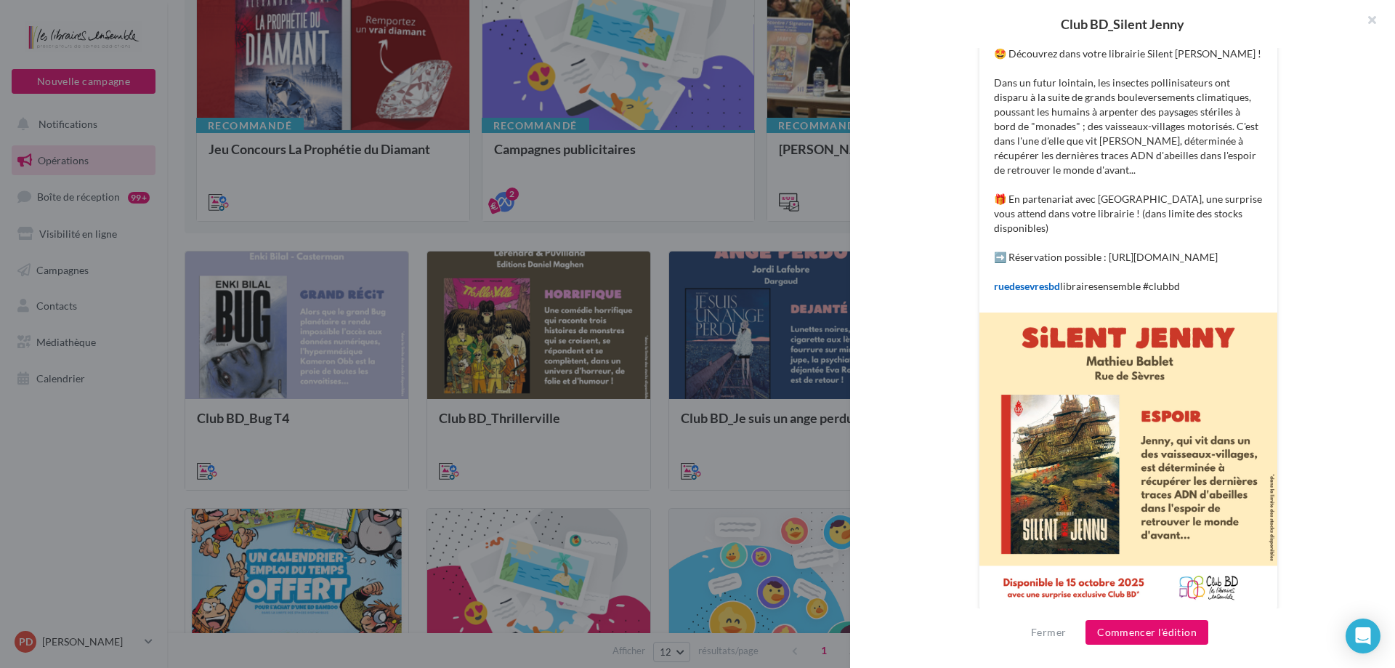
scroll to position [341, 0]
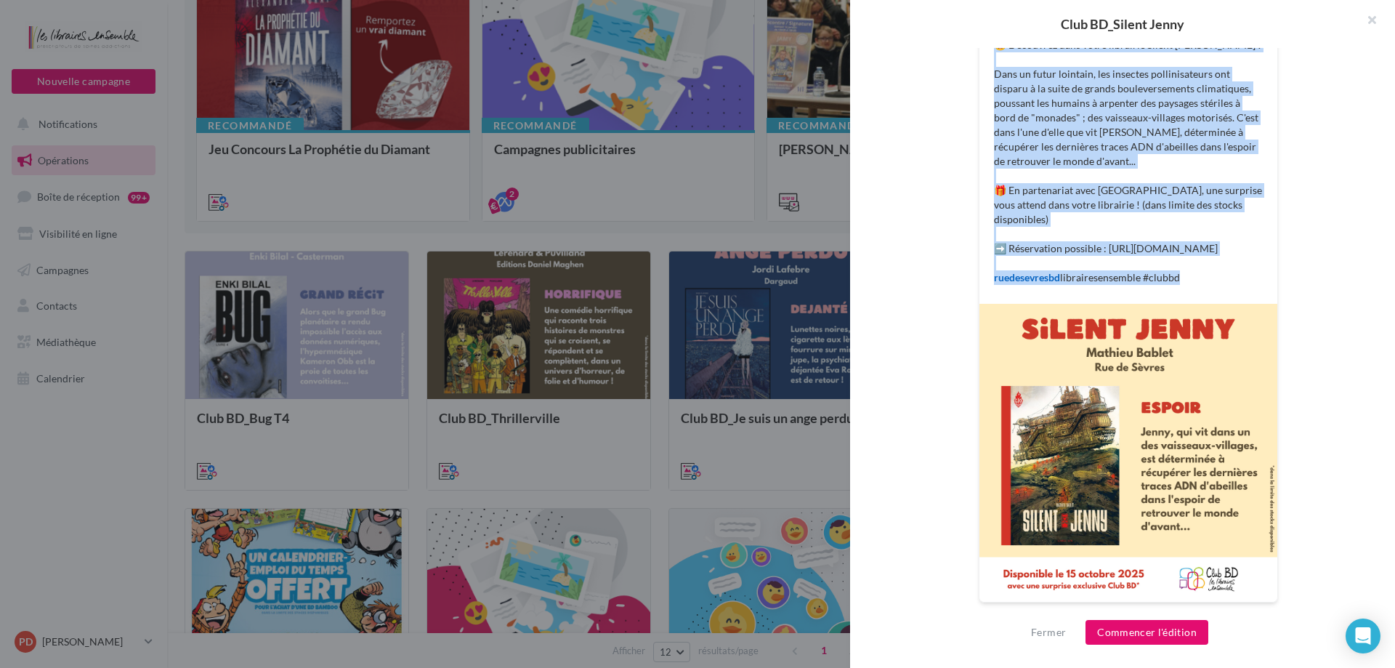
drag, startPoint x: 989, startPoint y: 380, endPoint x: 1207, endPoint y: 300, distance: 231.4
click at [1207, 288] on div "🤩 Découvrez dans votre librairie Silent Jenny de Mathieu Bablet ! Dans un futur…" at bounding box center [1128, 161] width 291 height 254
copy p "🤩 Découvrez dans votre librairie Silent Jenny de Mathieu Bablet ! Dans un futur…"
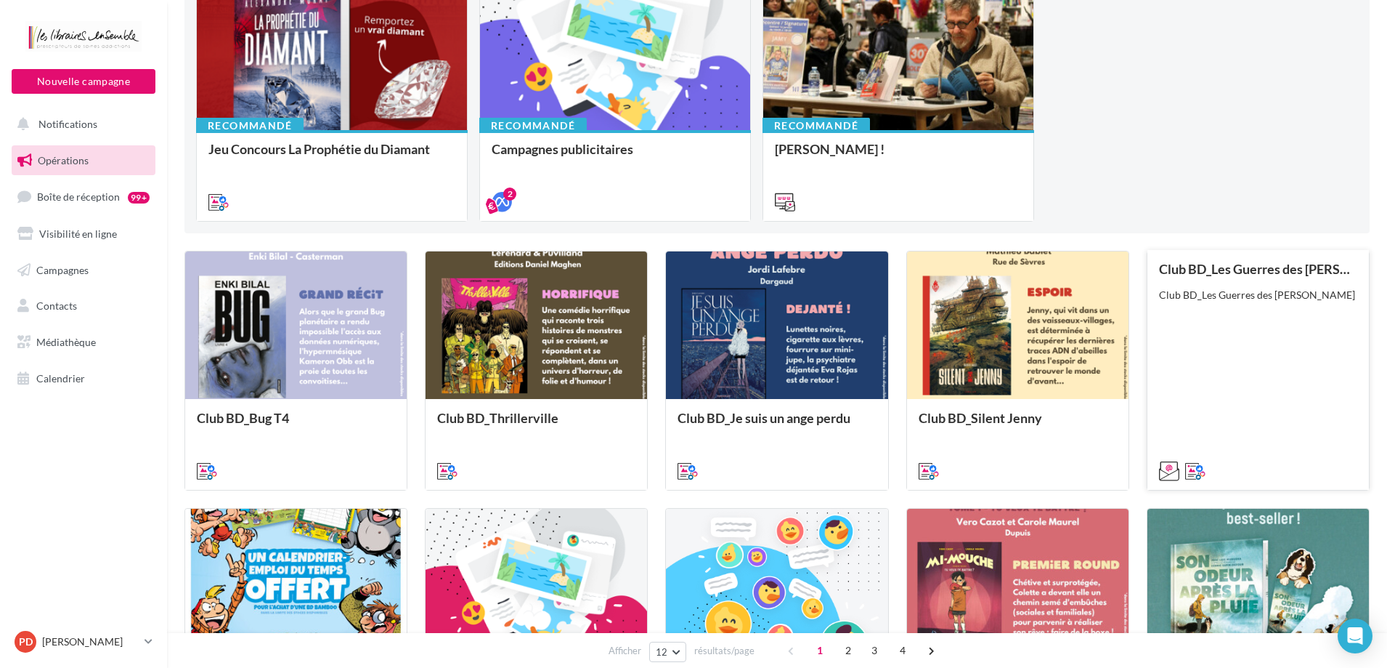
click at [1278, 296] on div "Club BD_Les Guerres des Lucas II" at bounding box center [1258, 295] width 198 height 15
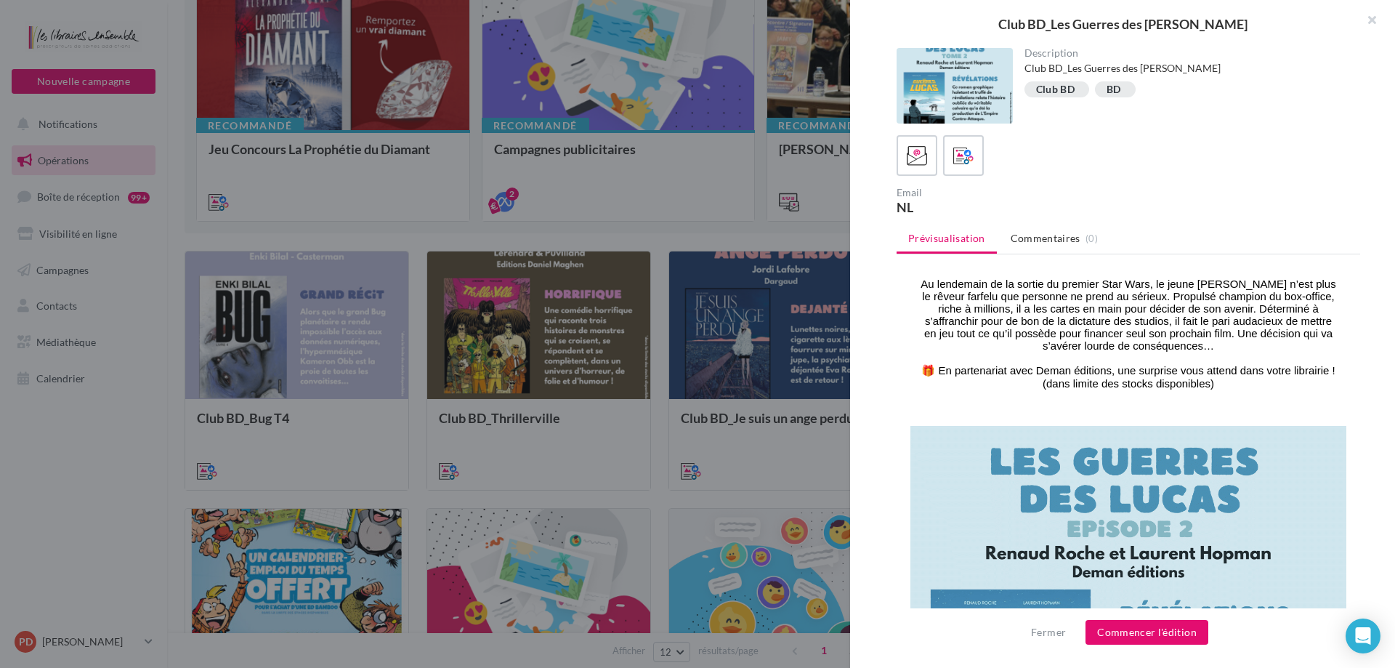
scroll to position [0, 0]
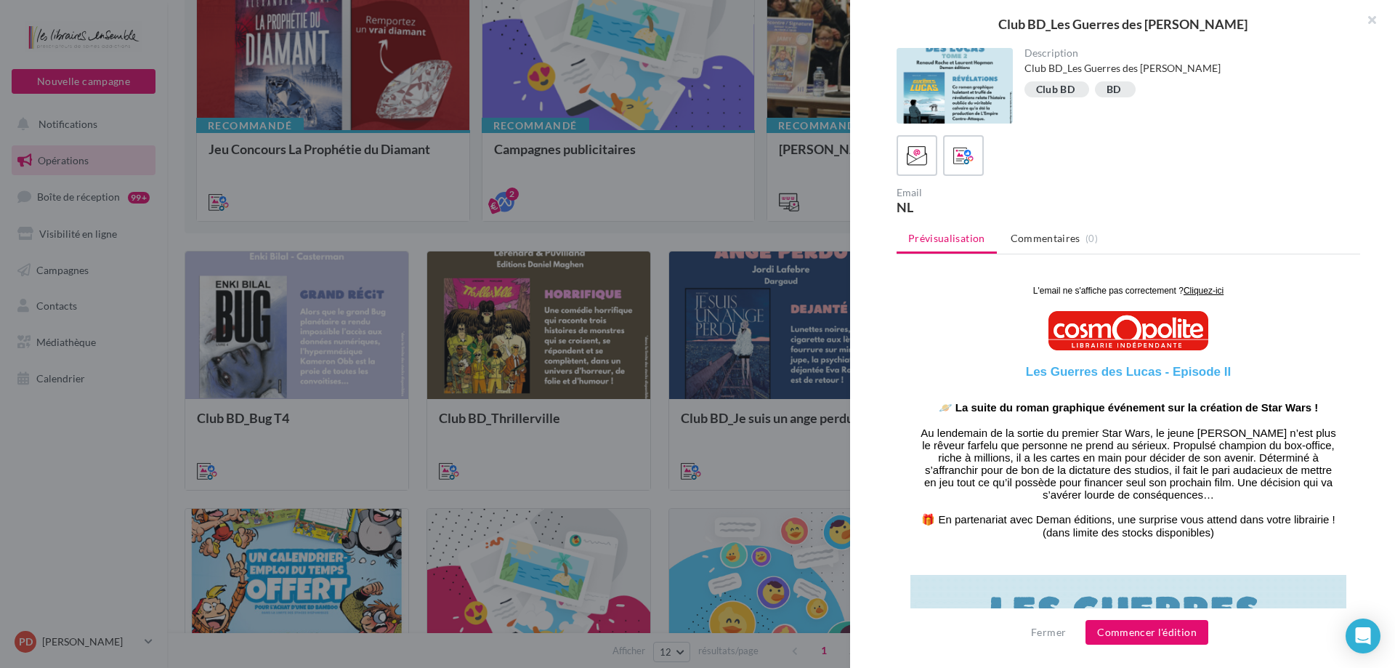
drag, startPoint x: 1016, startPoint y: 369, endPoint x: 1305, endPoint y: 534, distance: 332.8
click at [1305, 534] on div "Les Guerres des Lucas - Episode II 🪐 La suite du roman graphique événement sur …" at bounding box center [1127, 462] width 421 height 195
copy div "Les Guerres des Lucas - Episode II 🪐 La suite du roman graphique événement sur …"
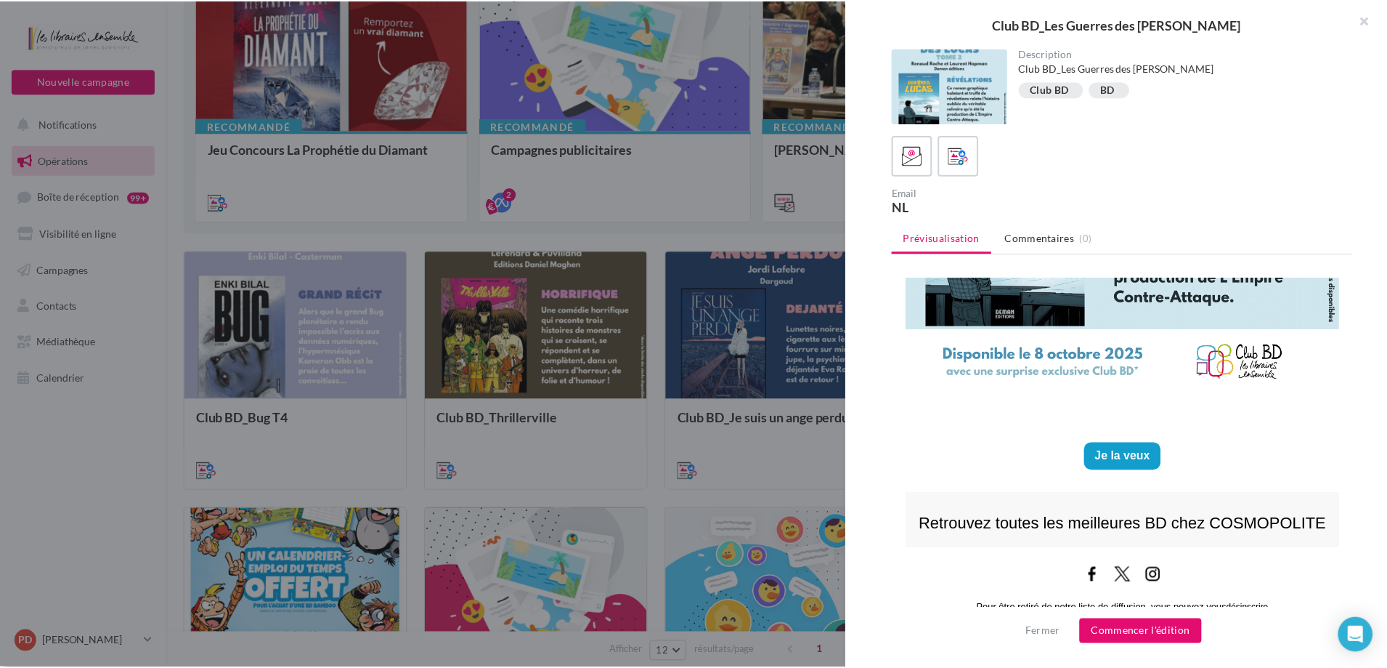
scroll to position [629, 0]
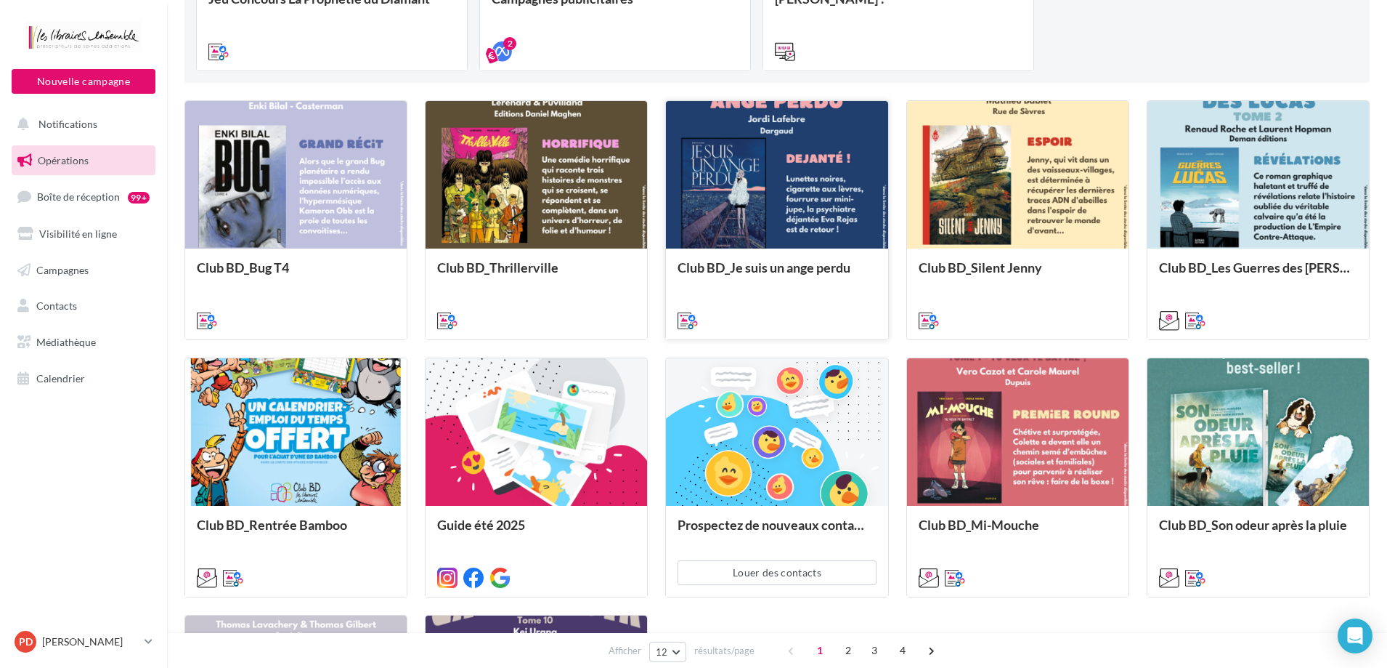
scroll to position [363, 0]
